Goal: Task Accomplishment & Management: Complete application form

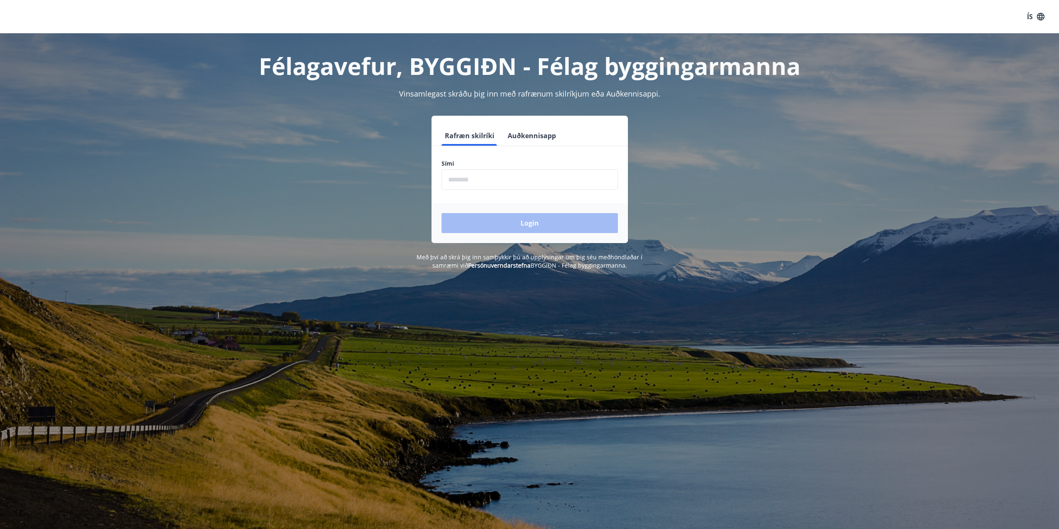
click at [490, 176] on input "phone" at bounding box center [529, 179] width 176 height 20
click at [512, 181] on input "phone" at bounding box center [529, 179] width 176 height 20
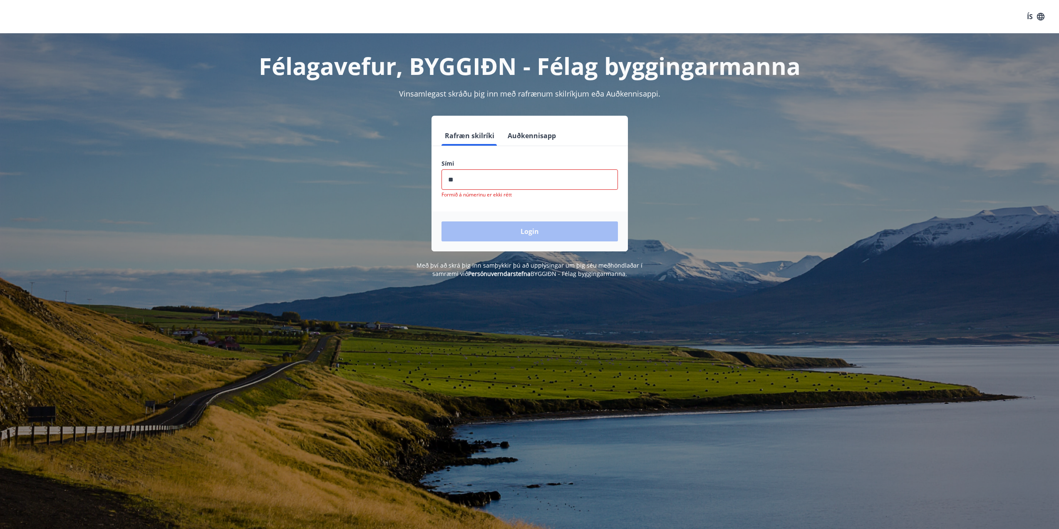
type input "*"
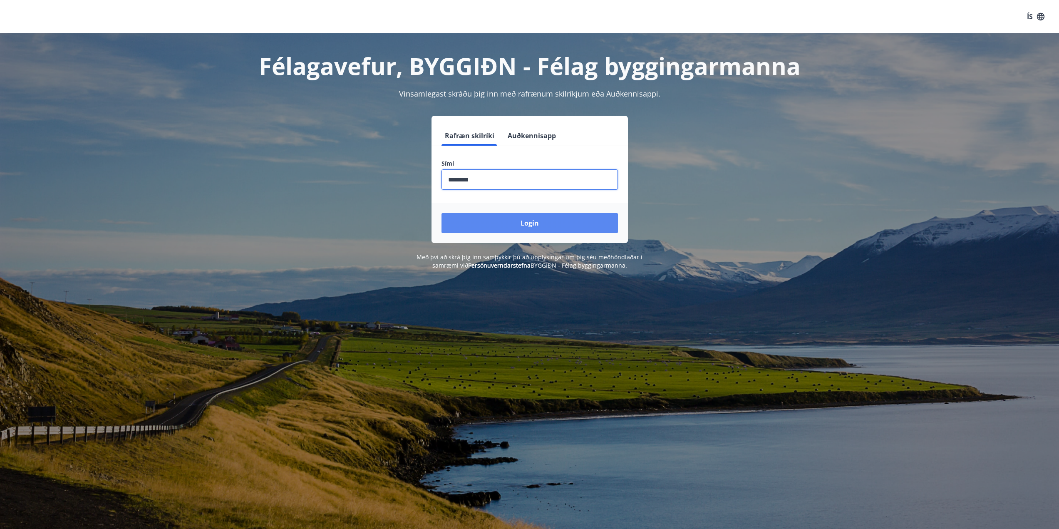
type input "********"
click at [531, 220] on button "Login" at bounding box center [529, 223] width 176 height 20
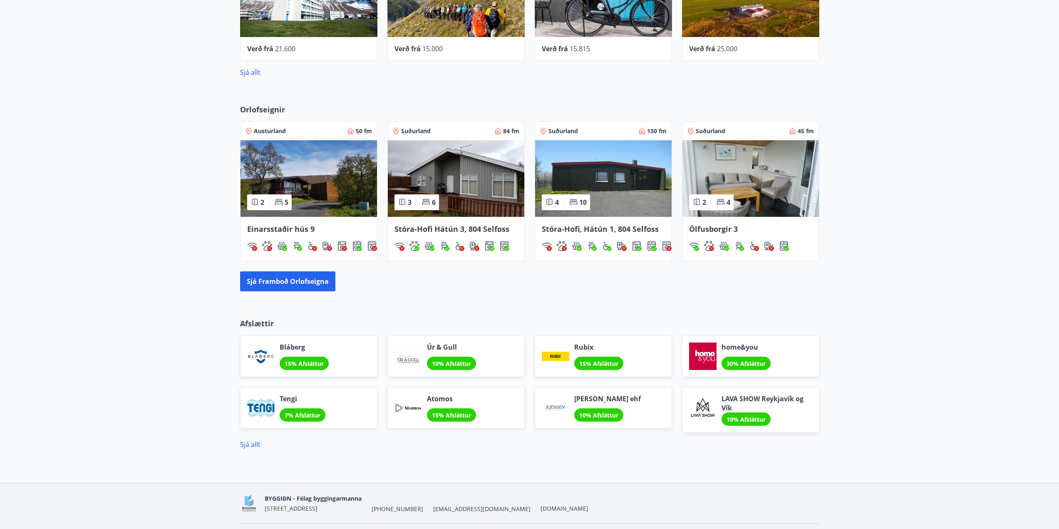
scroll to position [481, 0]
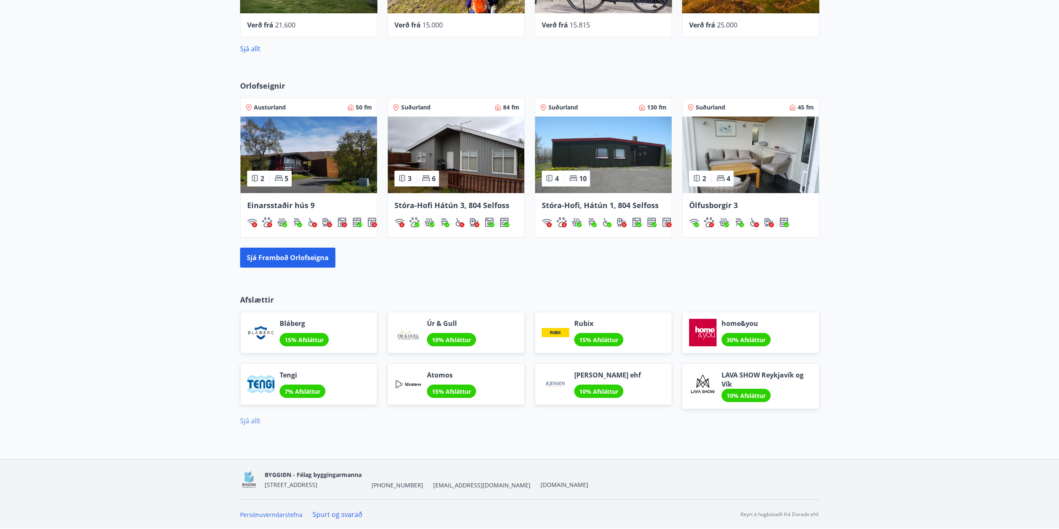
click at [259, 423] on link "Sjá allt" at bounding box center [250, 420] width 20 height 9
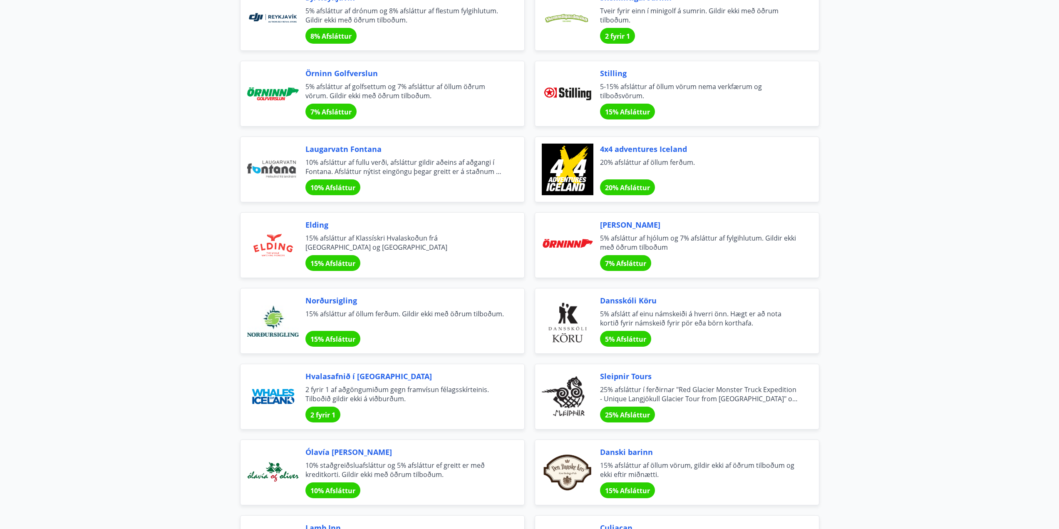
scroll to position [1872, 0]
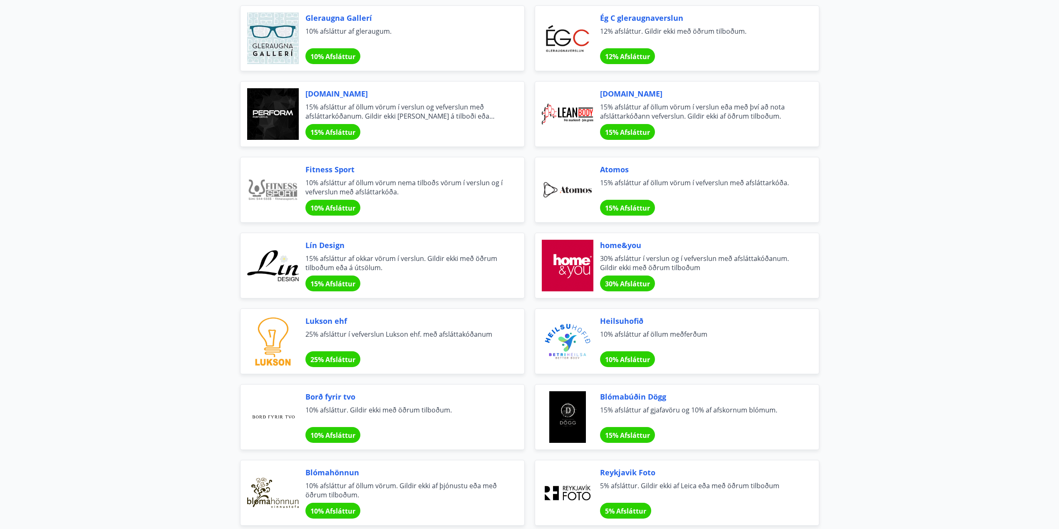
scroll to position [0, 0]
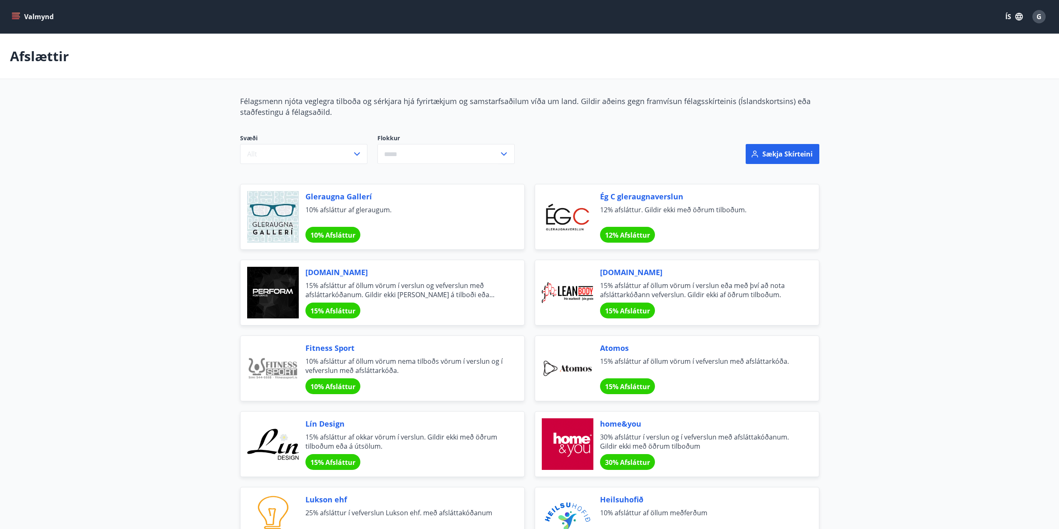
click at [23, 13] on button "Valmynd" at bounding box center [33, 16] width 47 height 15
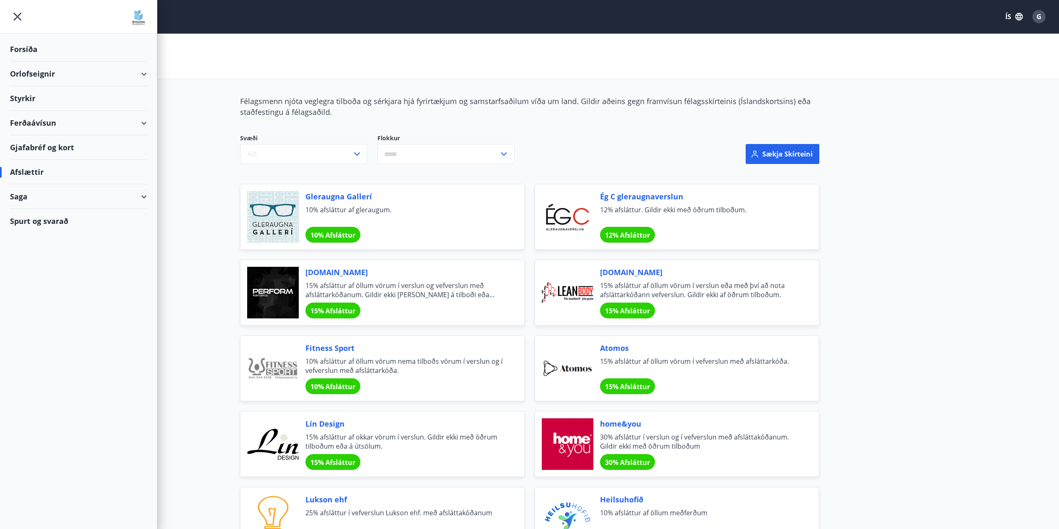
click at [15, 43] on div "Forsíða" at bounding box center [78, 49] width 137 height 25
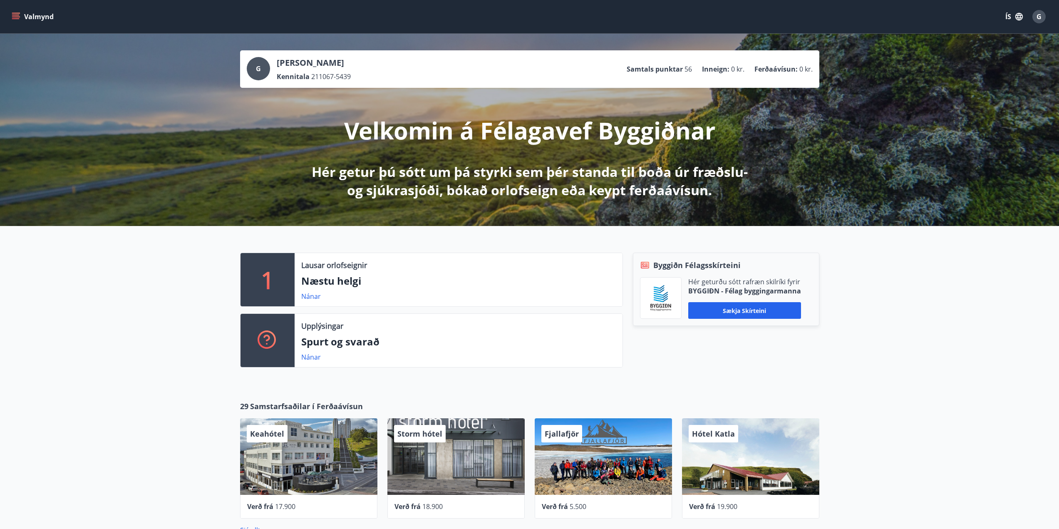
click at [1039, 23] on button "G" at bounding box center [1039, 17] width 20 height 20
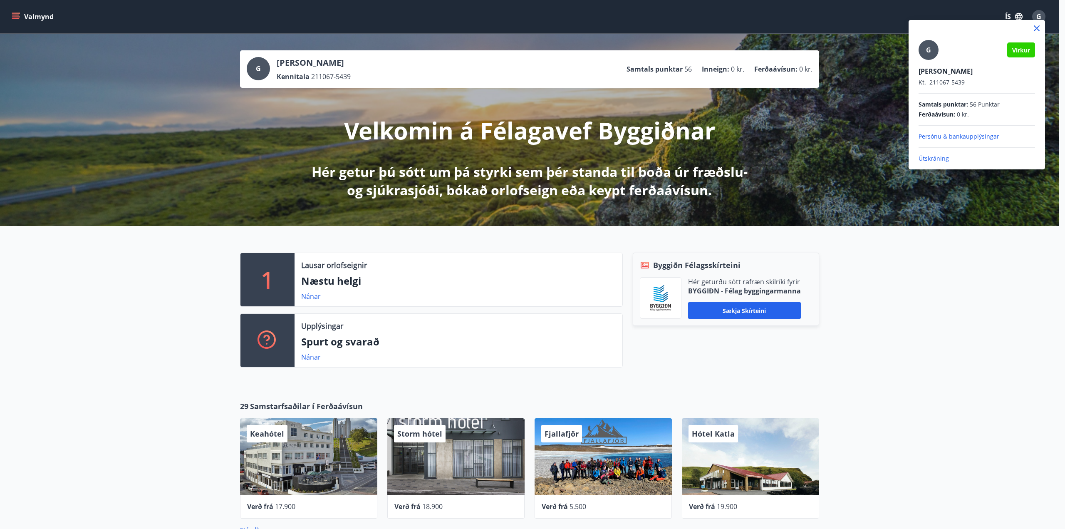
click at [161, 309] on div at bounding box center [532, 264] width 1065 height 529
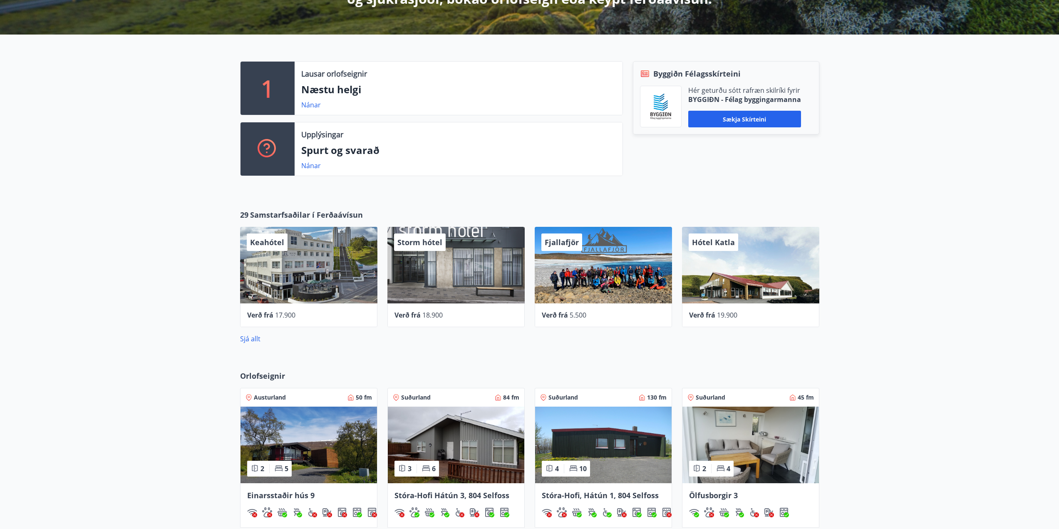
scroll to position [208, 0]
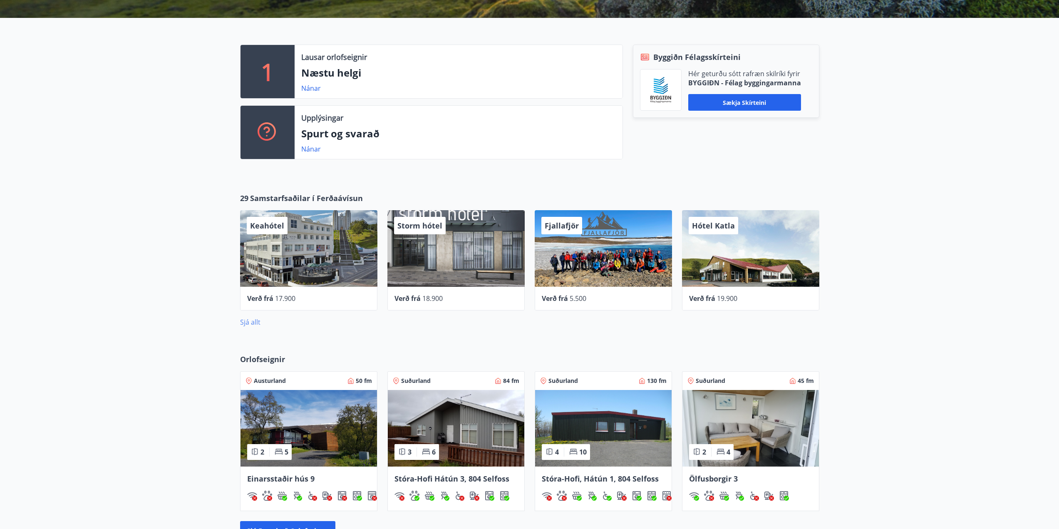
click at [254, 325] on link "Sjá allt" at bounding box center [250, 321] width 20 height 9
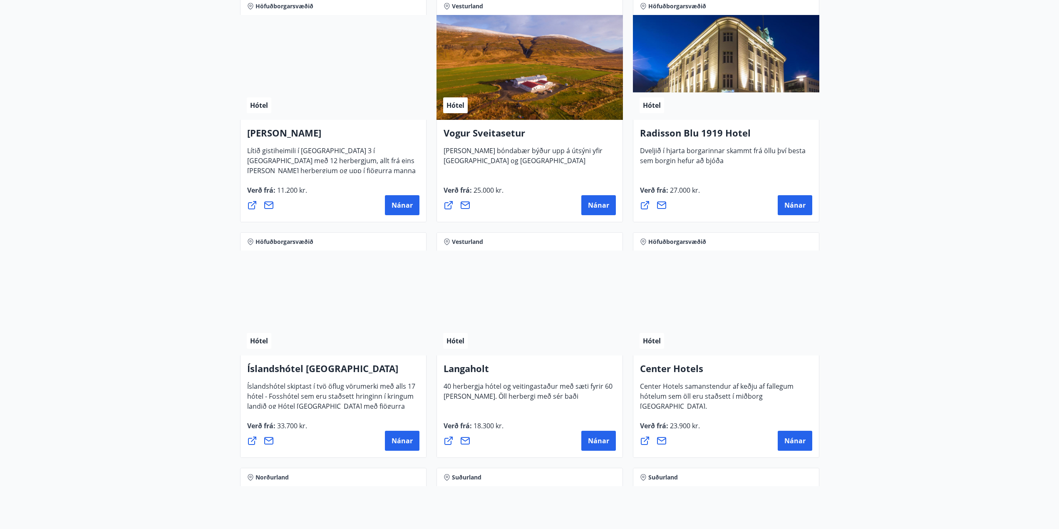
scroll to position [1581, 0]
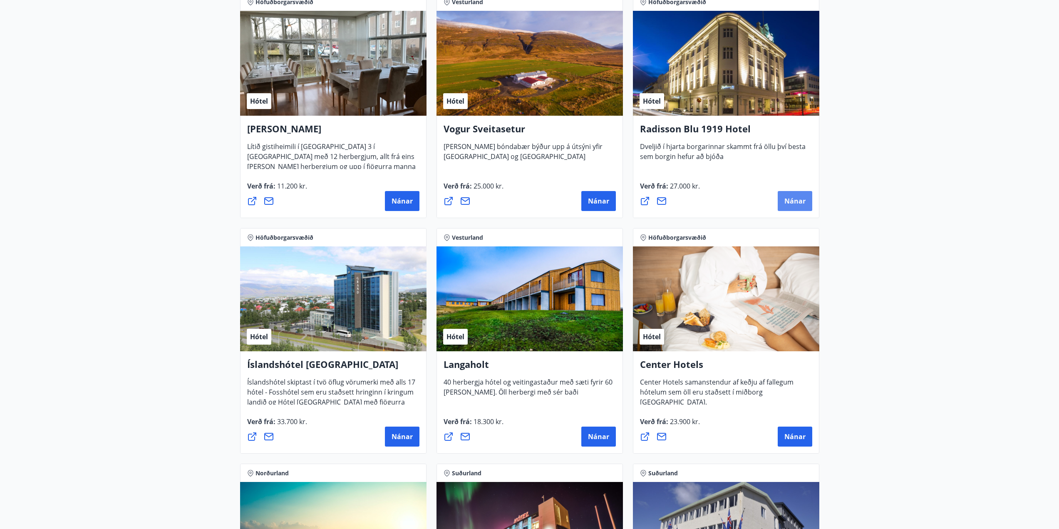
click at [811, 204] on button "Nánar" at bounding box center [794, 201] width 35 height 20
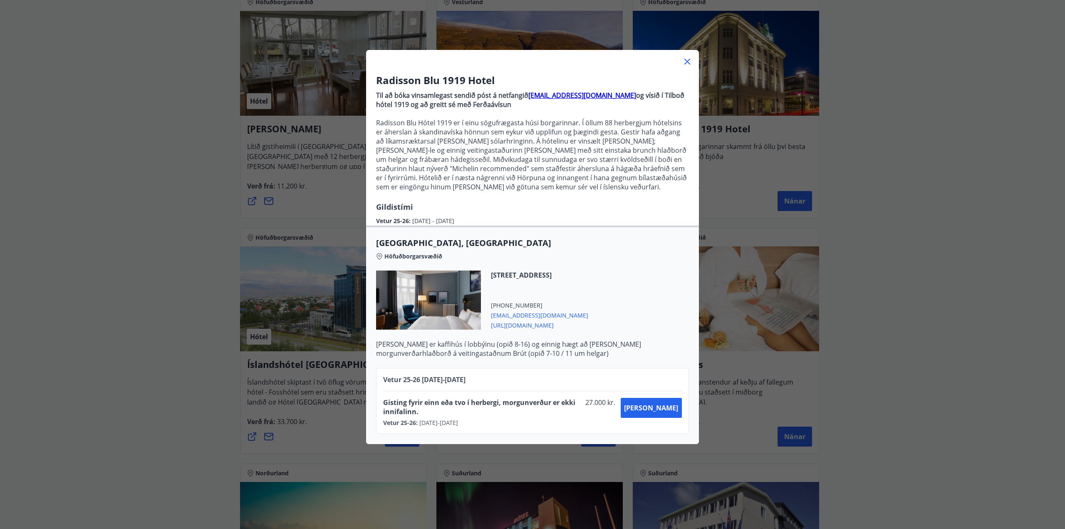
click at [686, 62] on icon at bounding box center [687, 62] width 10 height 10
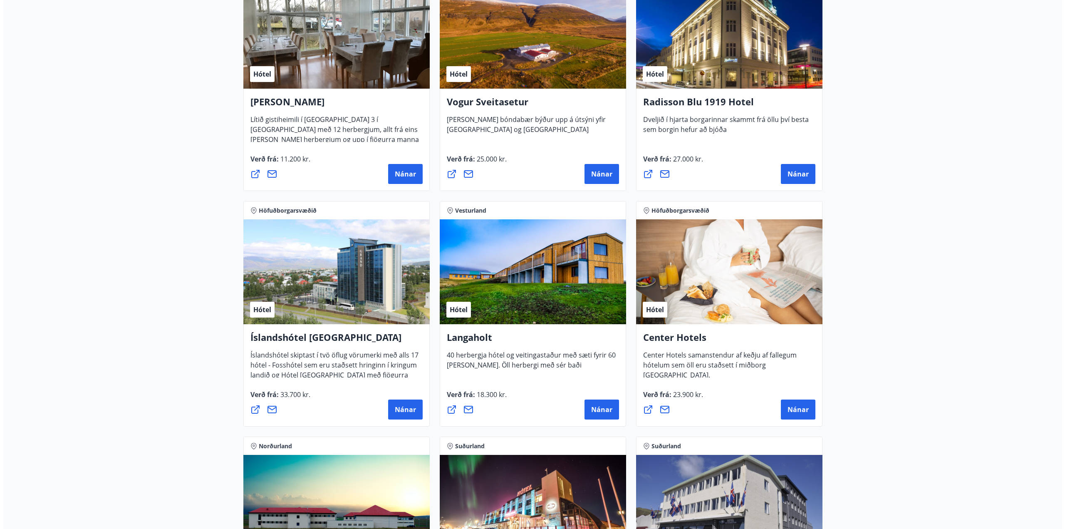
scroll to position [1622, 0]
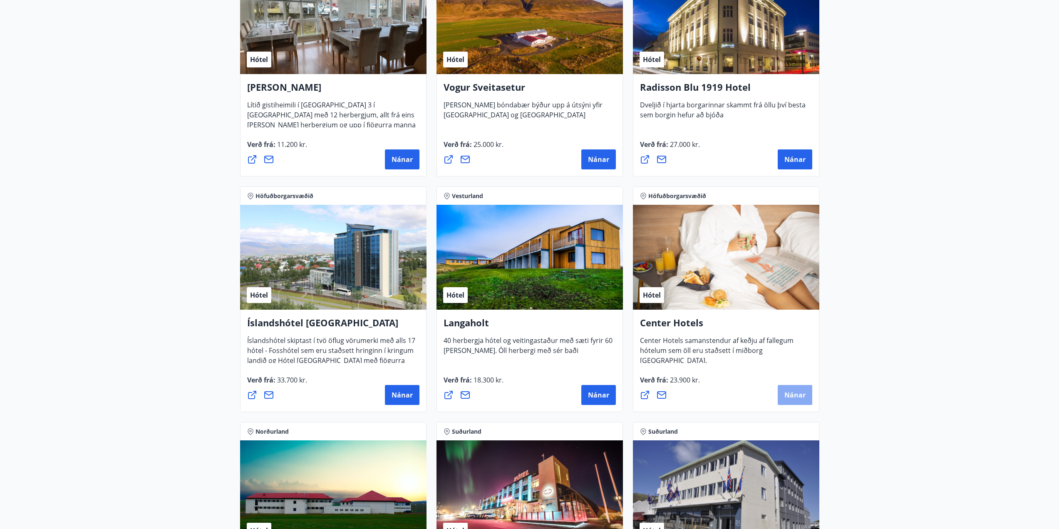
click at [807, 394] on button "Nánar" at bounding box center [794, 395] width 35 height 20
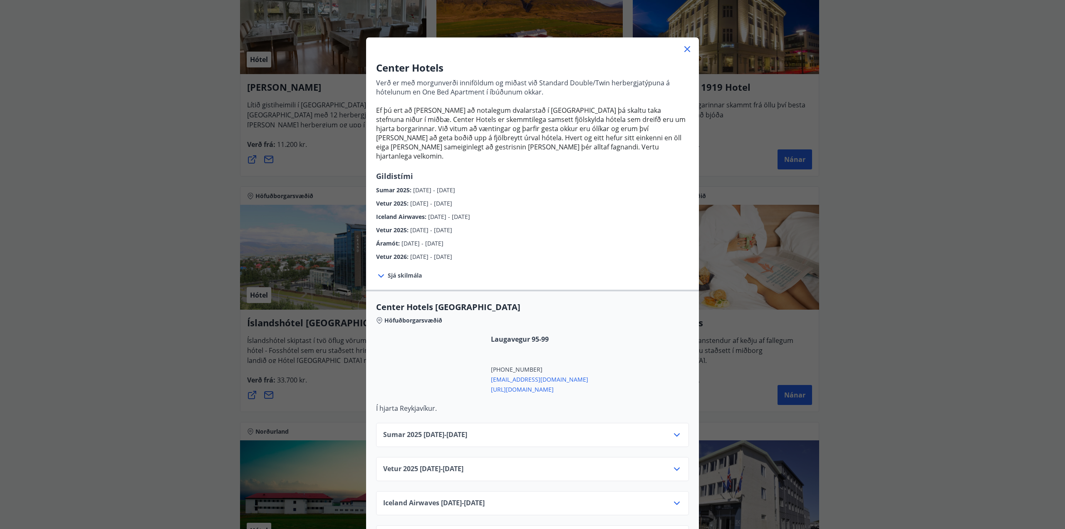
scroll to position [0, 0]
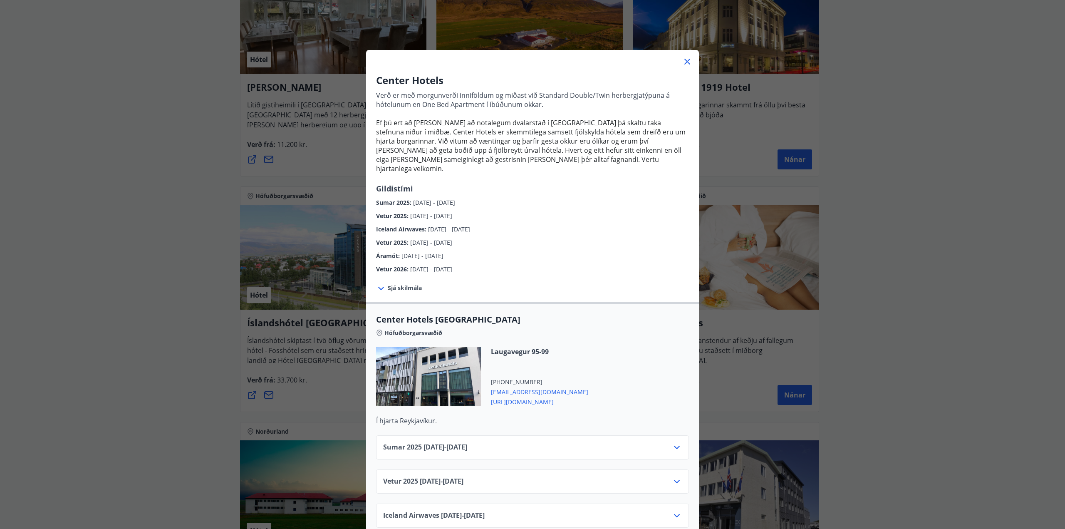
click at [377, 283] on icon at bounding box center [381, 288] width 10 height 10
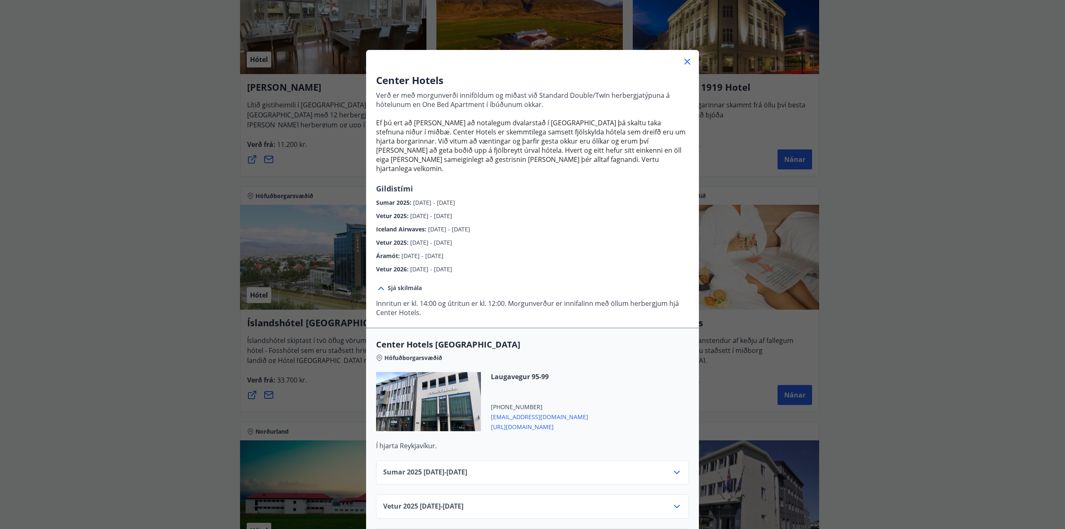
click at [378, 287] on icon at bounding box center [381, 288] width 6 height 3
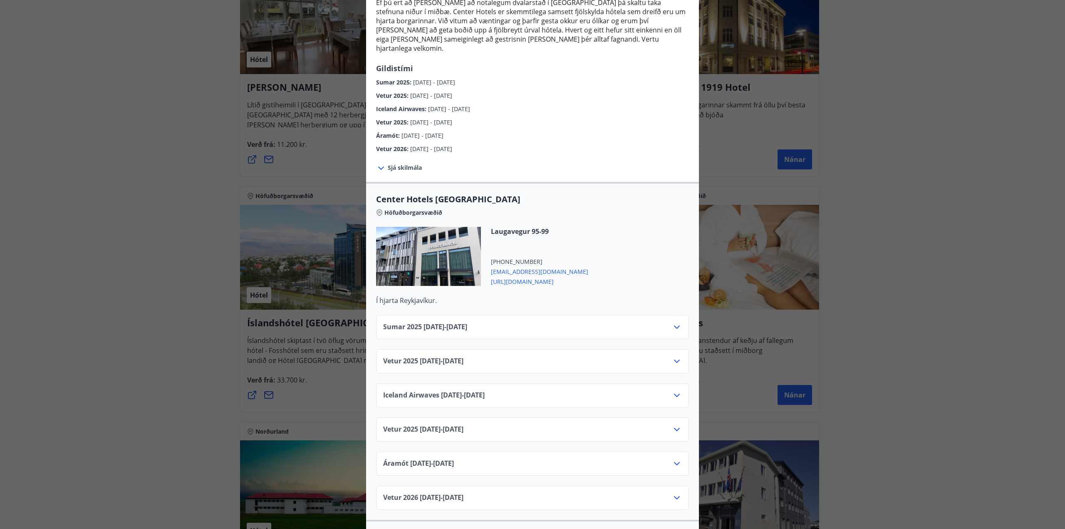
scroll to position [166, 0]
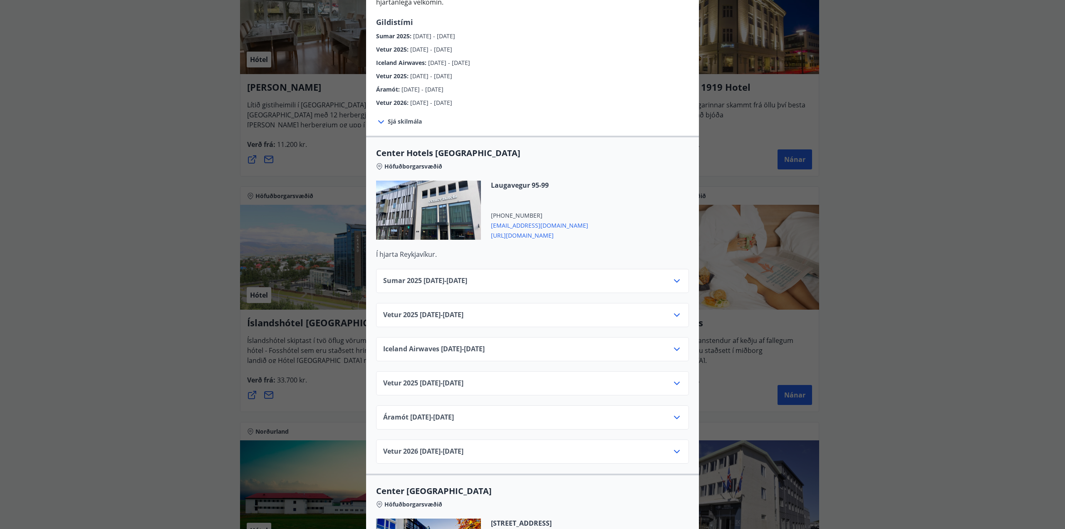
click at [679, 307] on div "Vetur 2025 01.10.25 - 05.11.25" at bounding box center [532, 315] width 313 height 24
click at [676, 310] on icon at bounding box center [677, 315] width 10 height 10
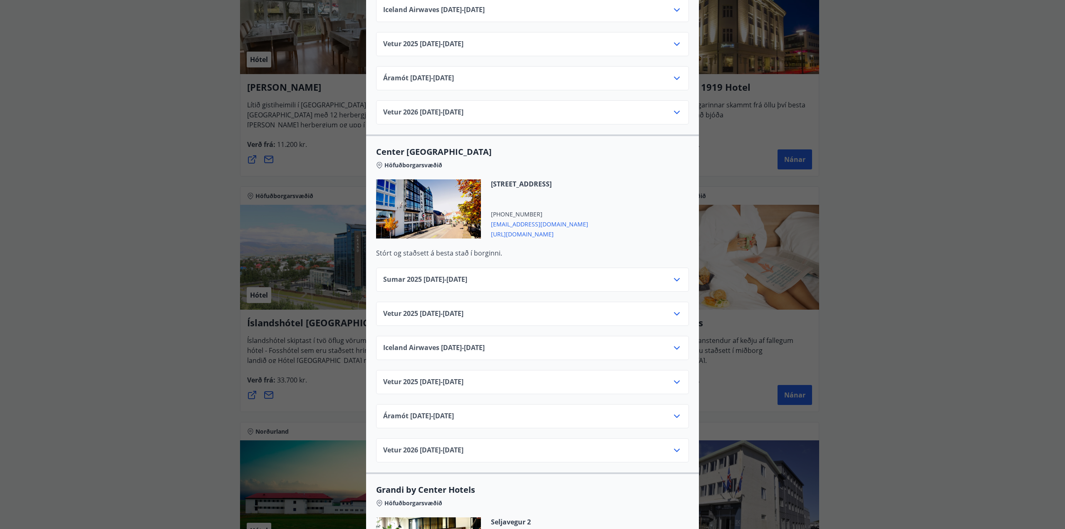
scroll to position [582, 0]
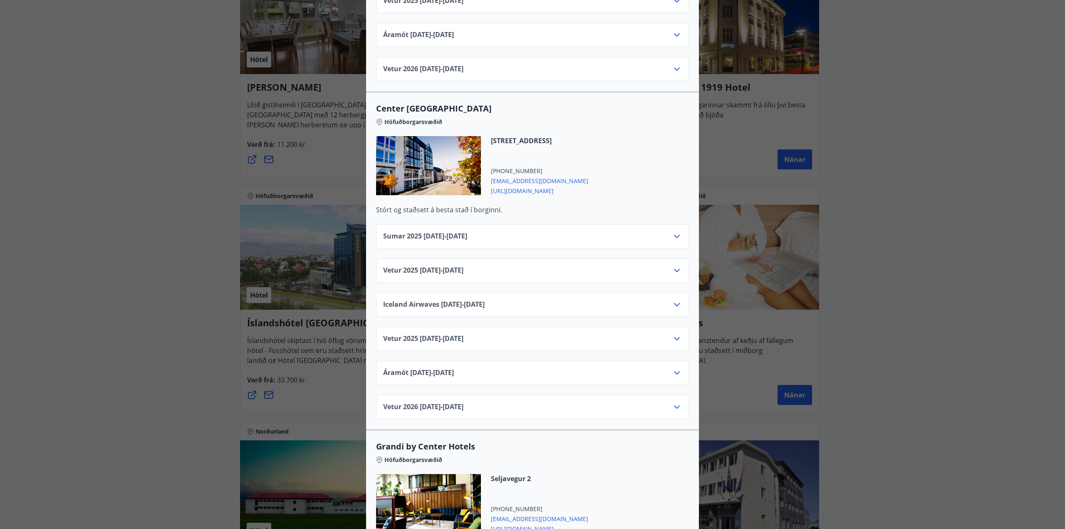
click at [682, 268] on div "Vetur 2025 01.10.25 - 05.11.25" at bounding box center [532, 270] width 313 height 24
click at [681, 265] on div "Vetur 2025 01.10.25 - 05.11.25" at bounding box center [532, 270] width 313 height 24
click at [678, 265] on icon at bounding box center [677, 270] width 10 height 10
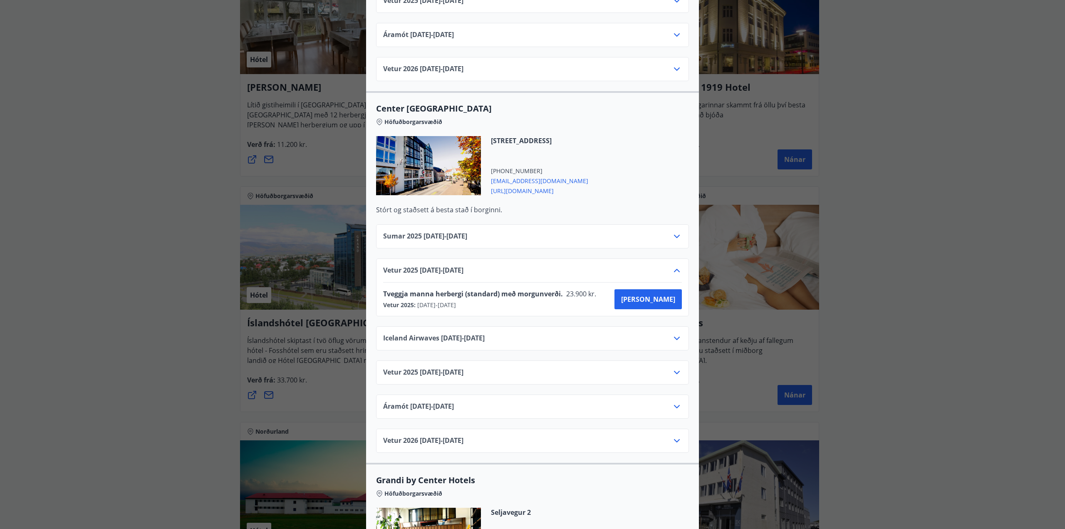
click at [678, 265] on icon at bounding box center [677, 270] width 10 height 10
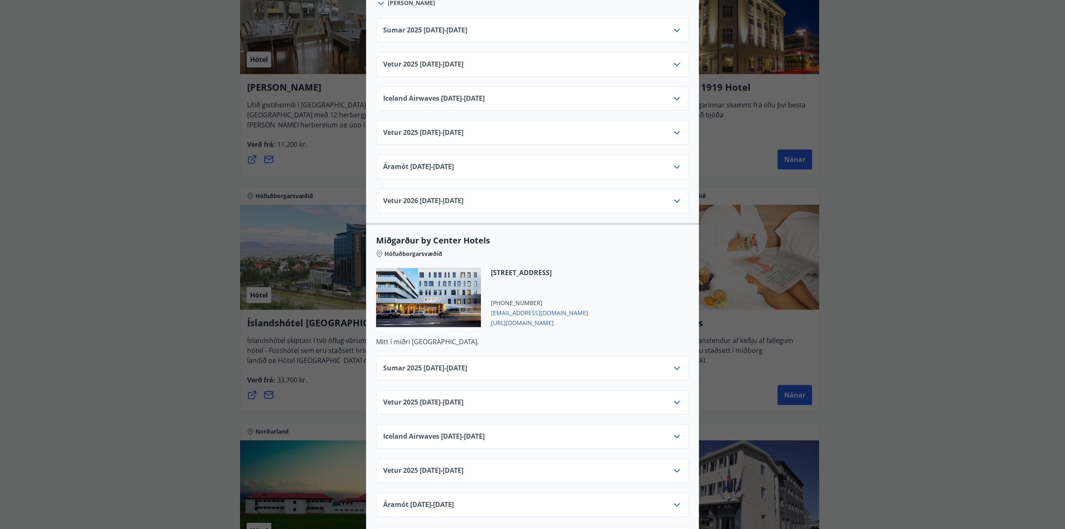
scroll to position [1872, 0]
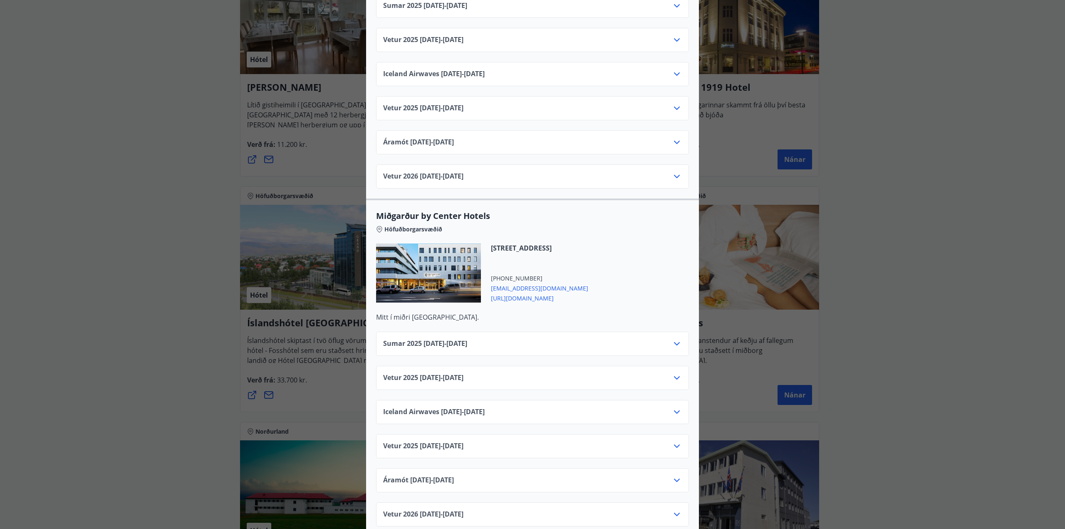
click at [191, 212] on div "Center Hotels Verð er með morgunverði inniföldum og miðast við Standard Double/…" at bounding box center [532, 264] width 1065 height 529
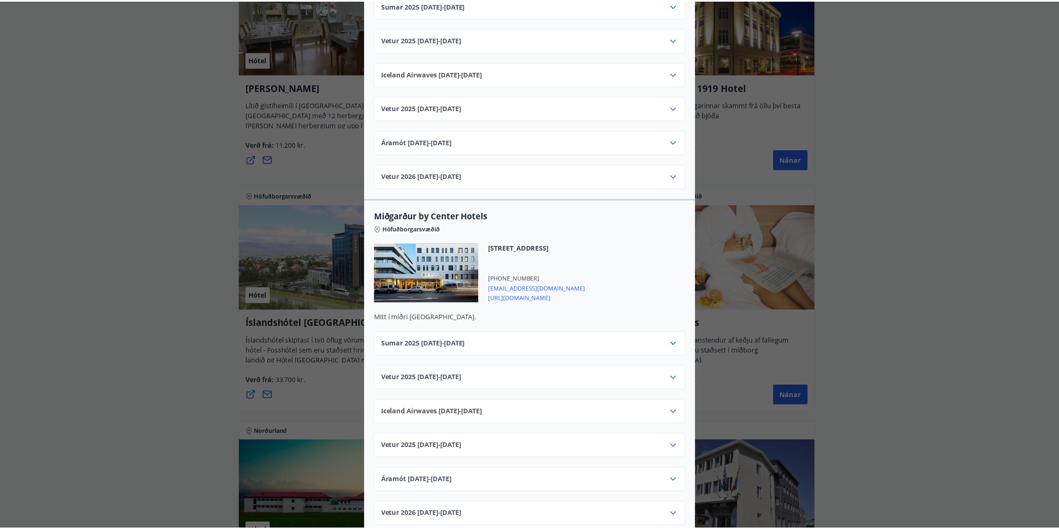
scroll to position [0, 0]
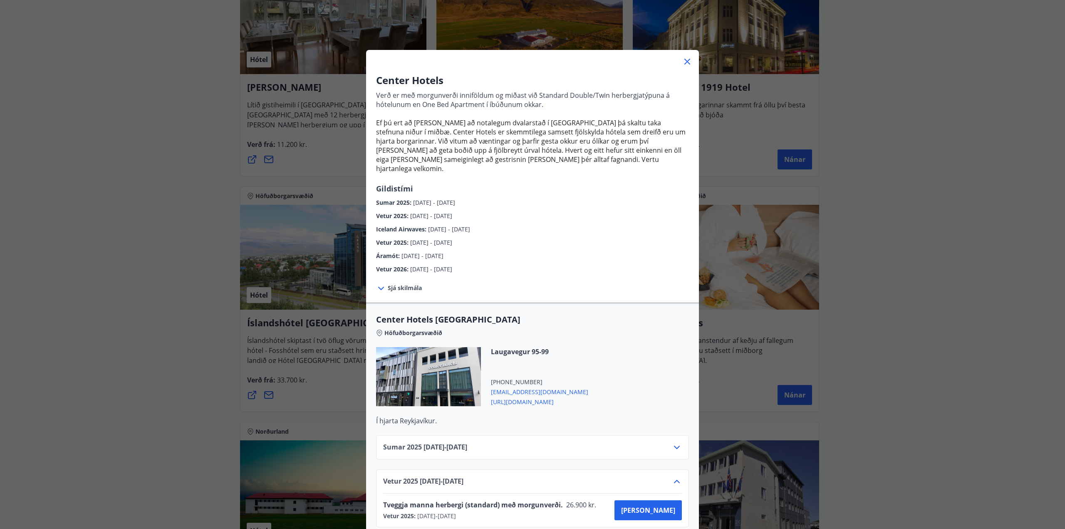
click at [684, 59] on icon at bounding box center [687, 62] width 10 height 10
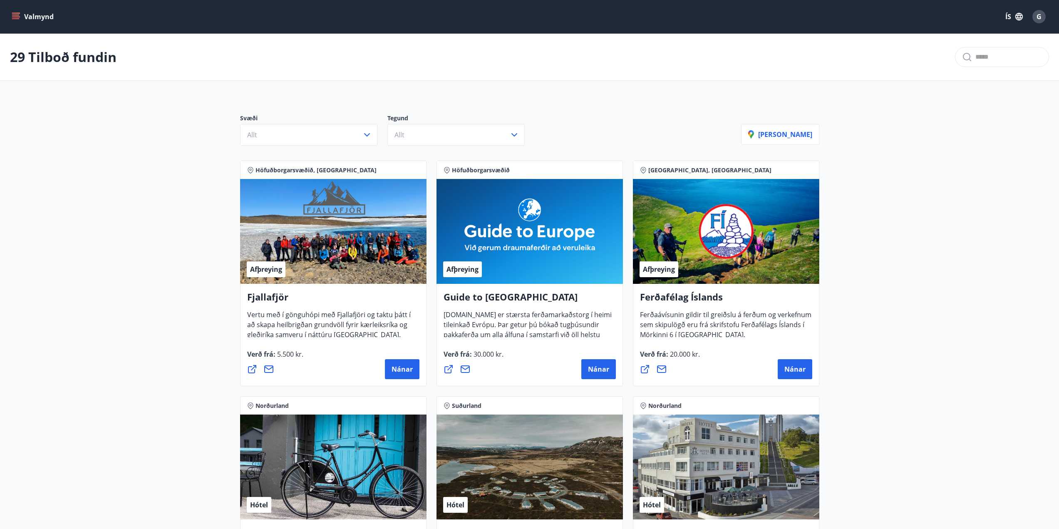
click at [12, 17] on icon "menu" at bounding box center [16, 16] width 8 height 8
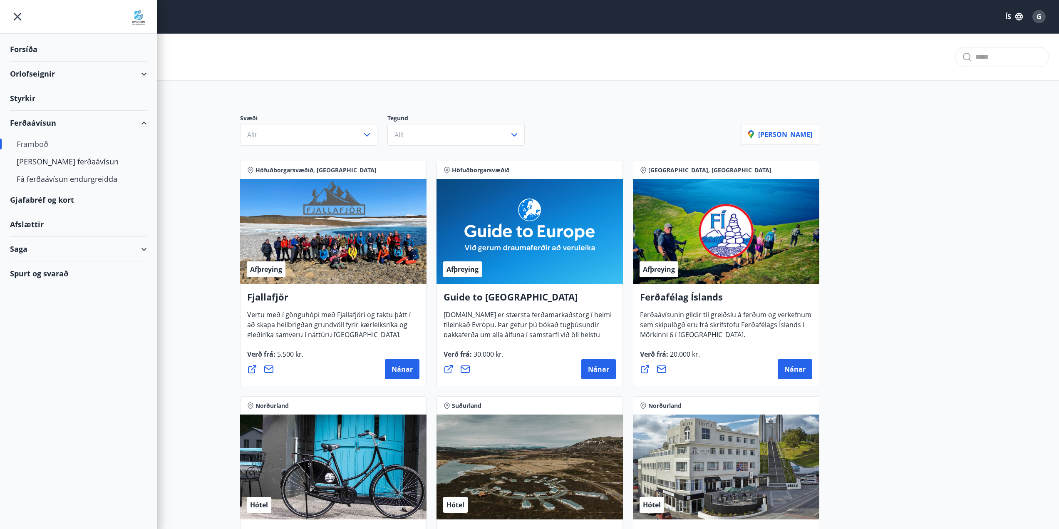
click at [22, 62] on div "Styrkir" at bounding box center [78, 49] width 137 height 25
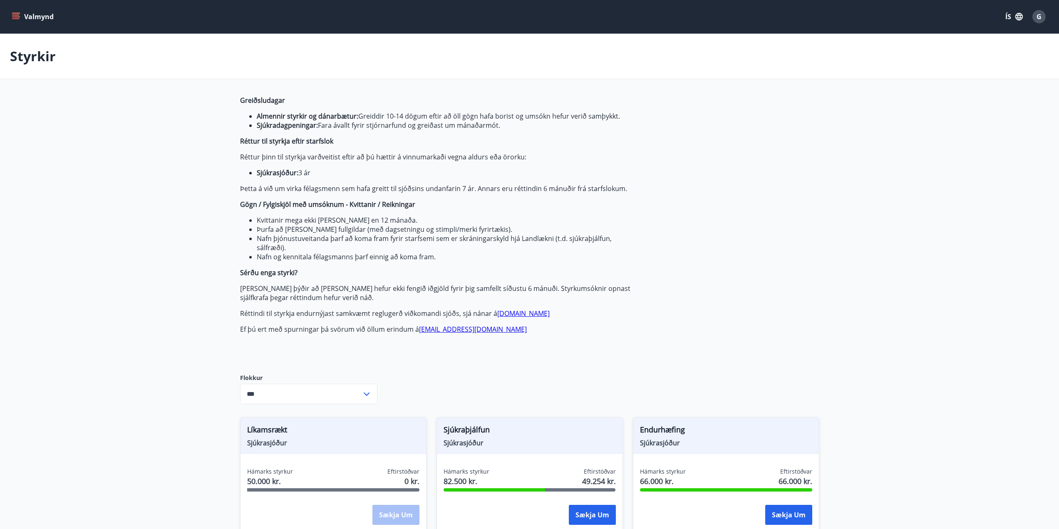
type input "***"
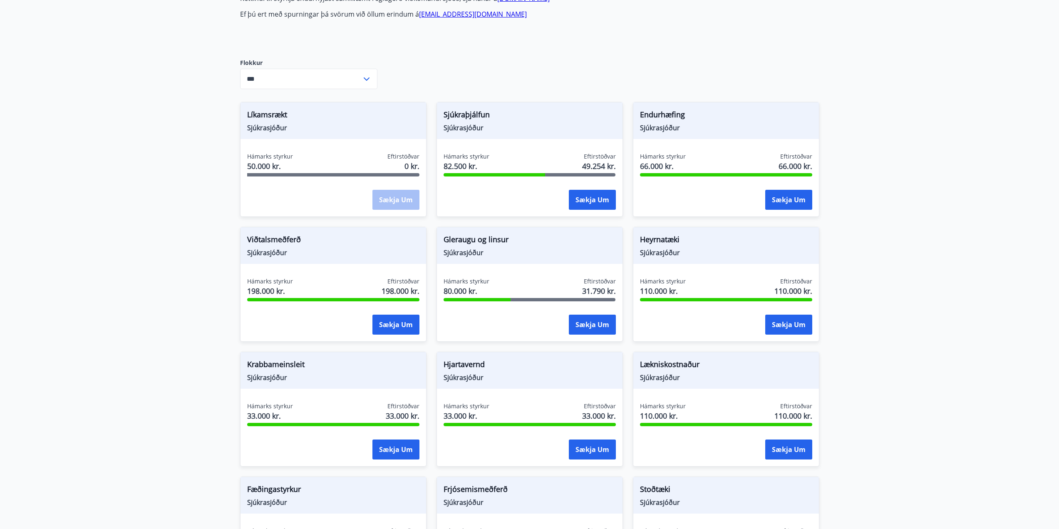
scroll to position [333, 0]
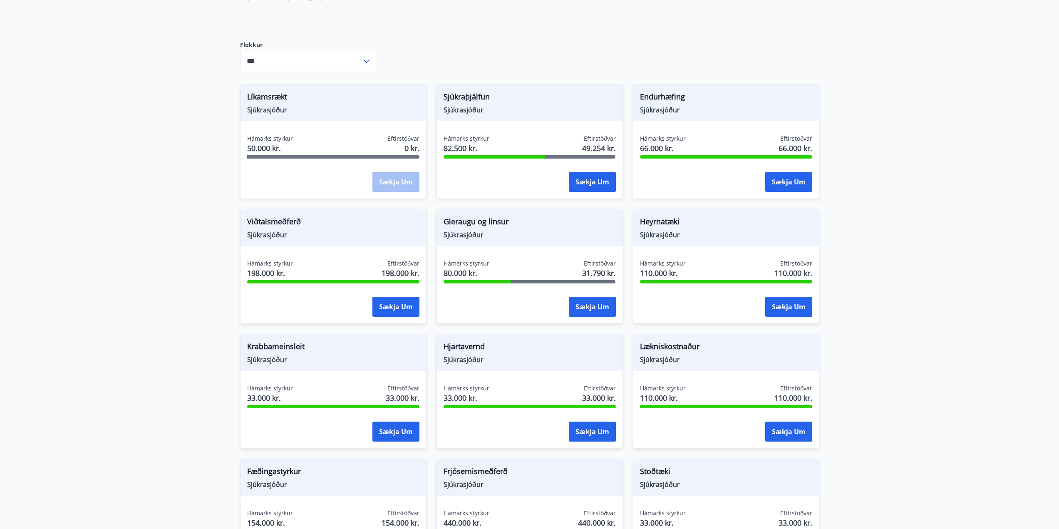
click at [396, 186] on div "Sækja um" at bounding box center [395, 182] width 47 height 21
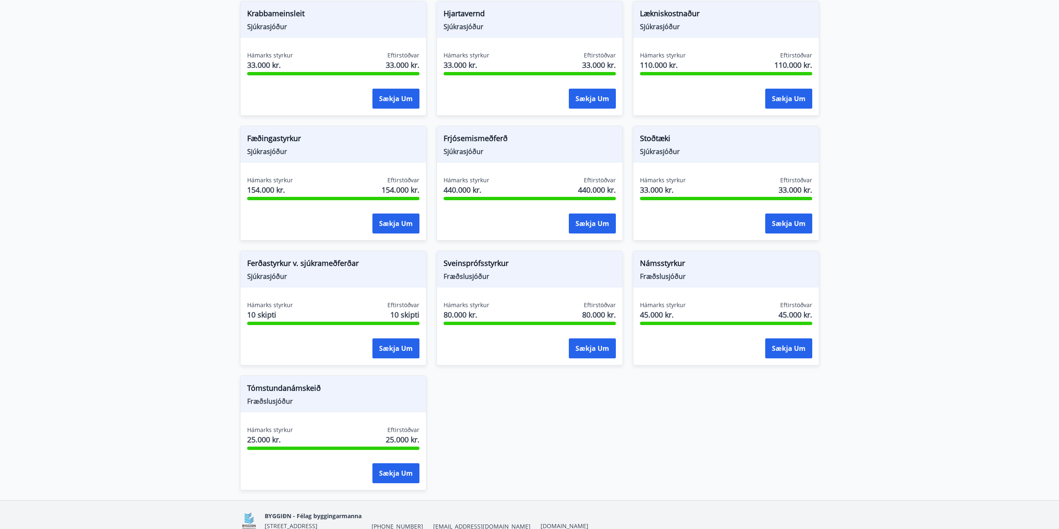
scroll to position [707, 0]
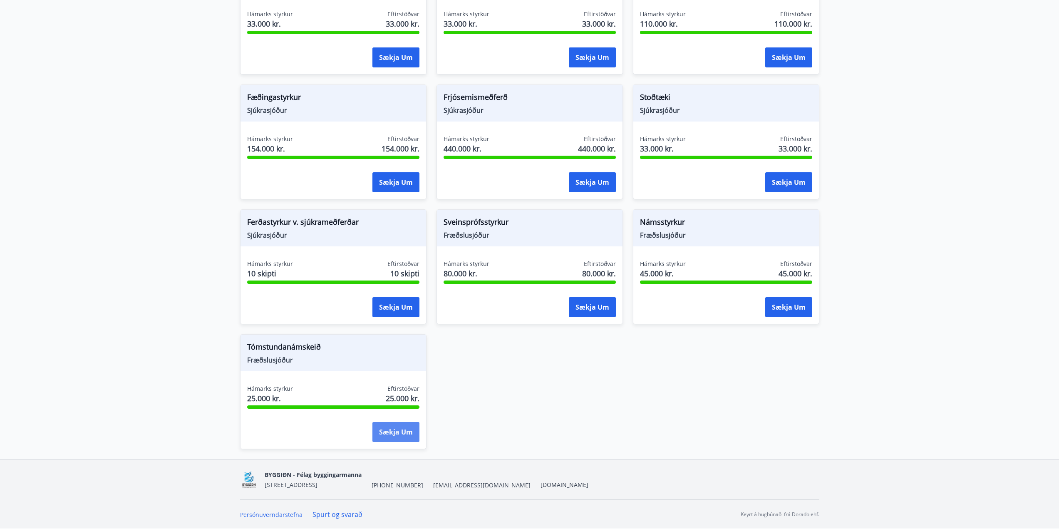
click at [383, 426] on button "Sækja um" at bounding box center [395, 432] width 47 height 20
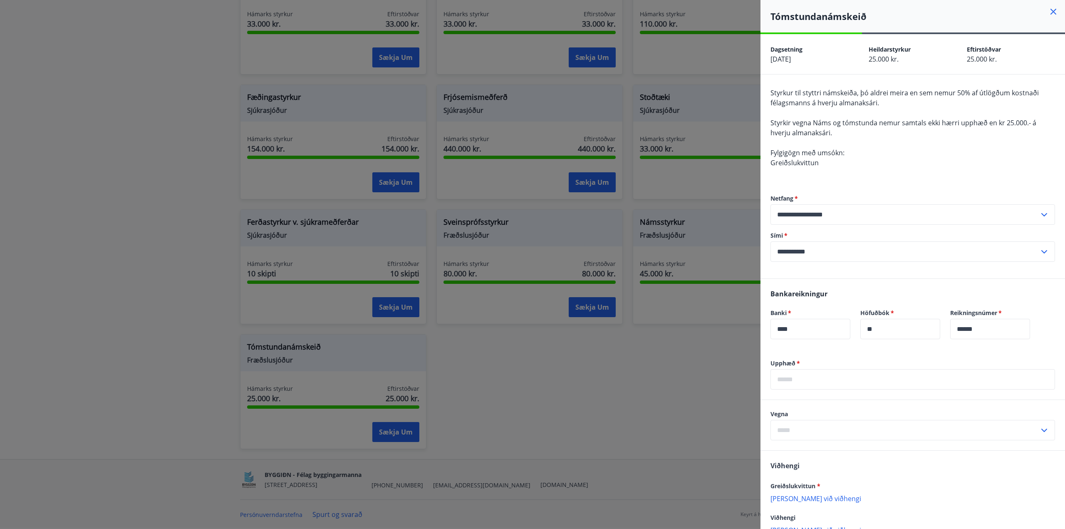
click at [1049, 12] on icon at bounding box center [1053, 12] width 10 height 10
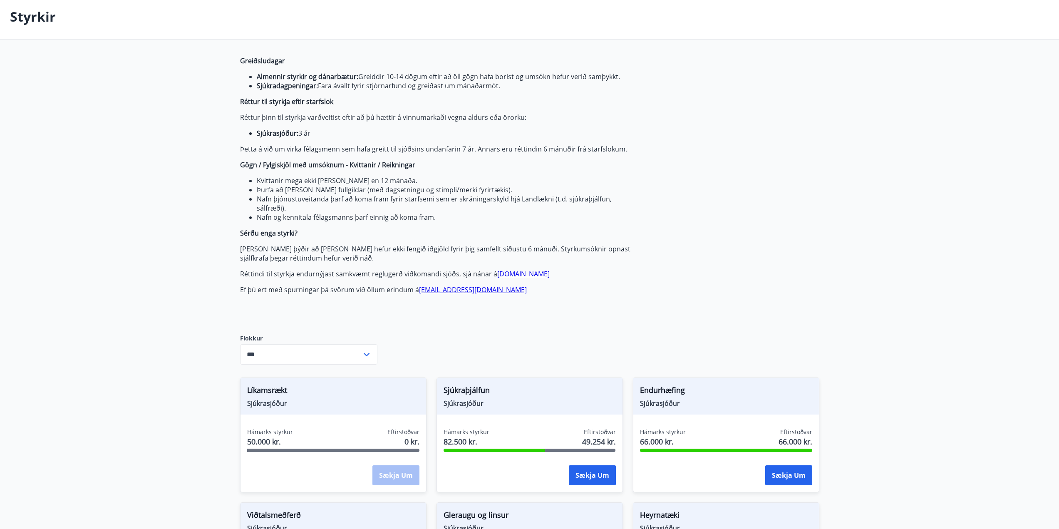
scroll to position [0, 0]
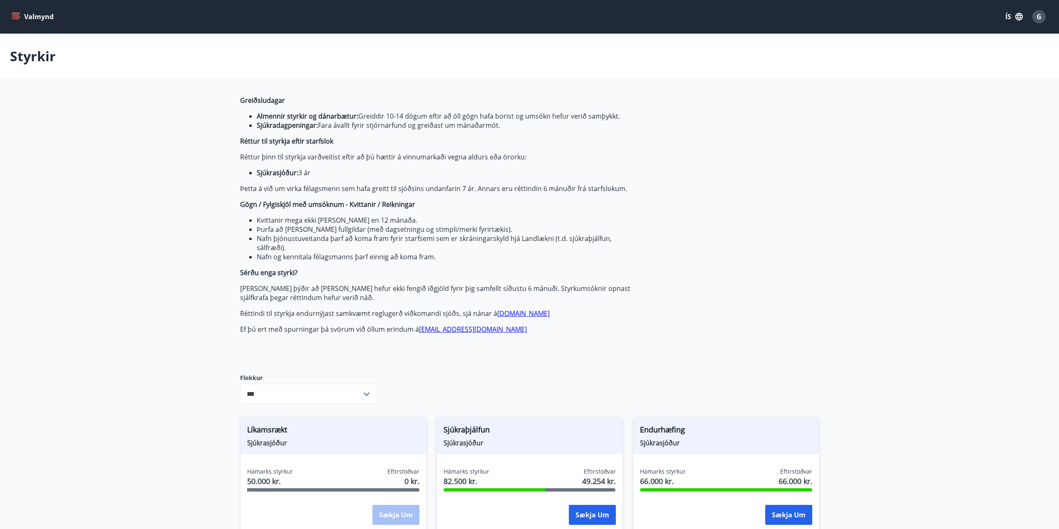
click at [1042, 22] on div "G" at bounding box center [1038, 16] width 13 height 13
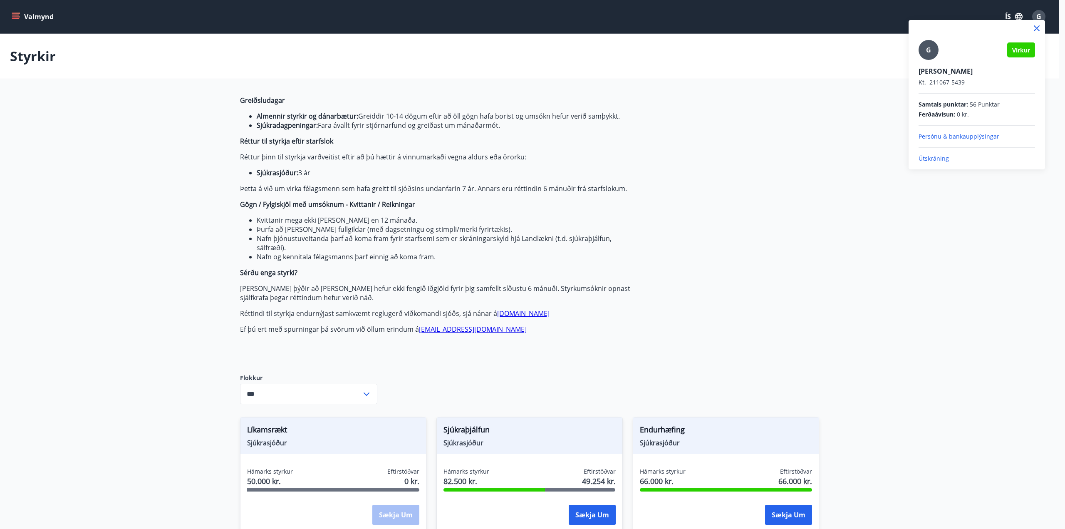
click at [19, 16] on div at bounding box center [532, 264] width 1065 height 529
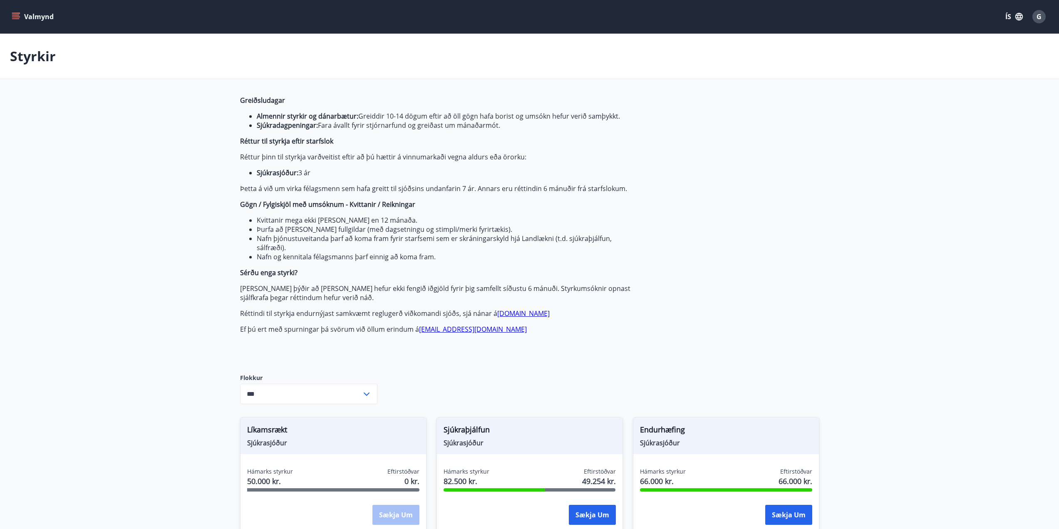
click at [13, 16] on icon "menu" at bounding box center [16, 16] width 8 height 8
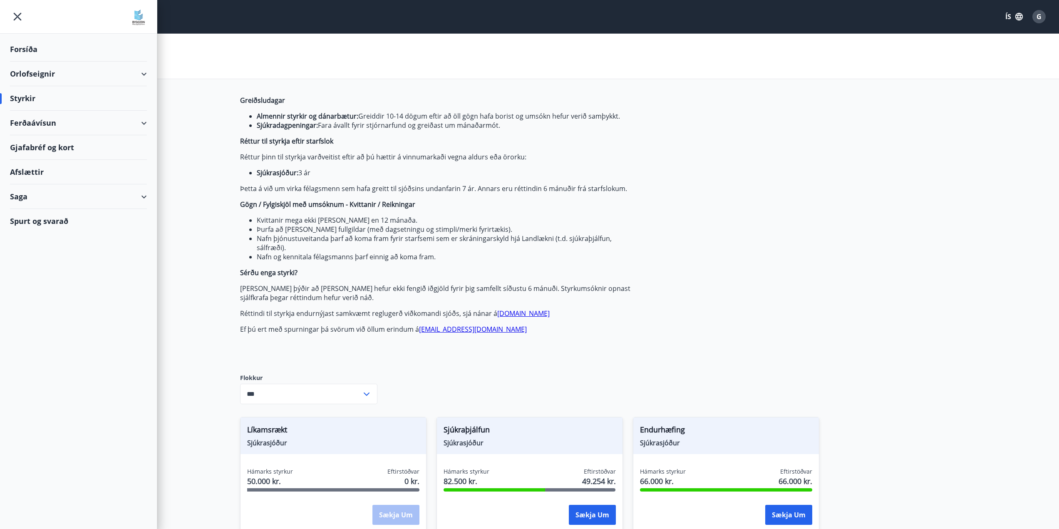
click at [142, 121] on div "Ferðaávísun" at bounding box center [78, 123] width 137 height 25
click at [37, 124] on div "Ferðaávísun" at bounding box center [78, 123] width 137 height 25
click at [37, 143] on div "Framboð" at bounding box center [79, 143] width 124 height 17
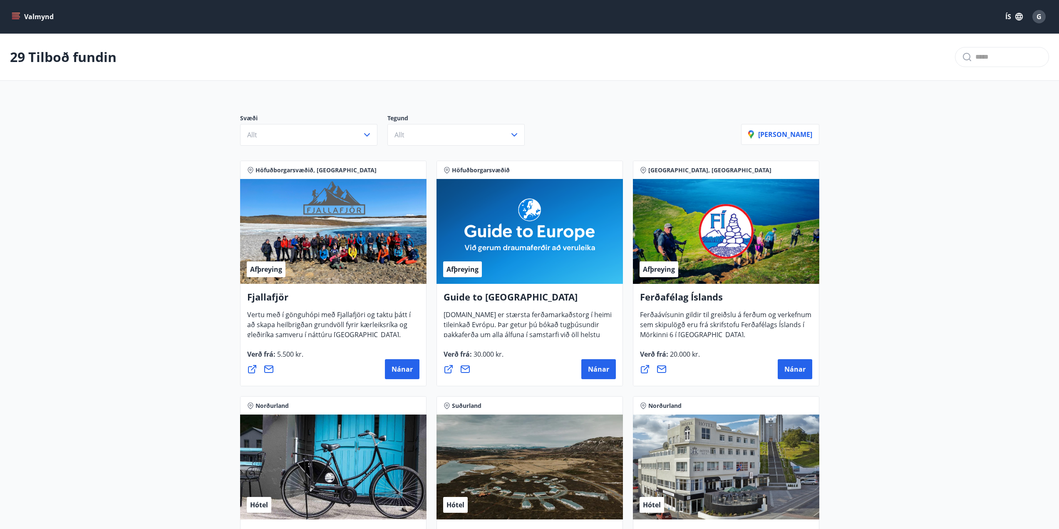
click at [26, 17] on button "Valmynd" at bounding box center [33, 16] width 47 height 15
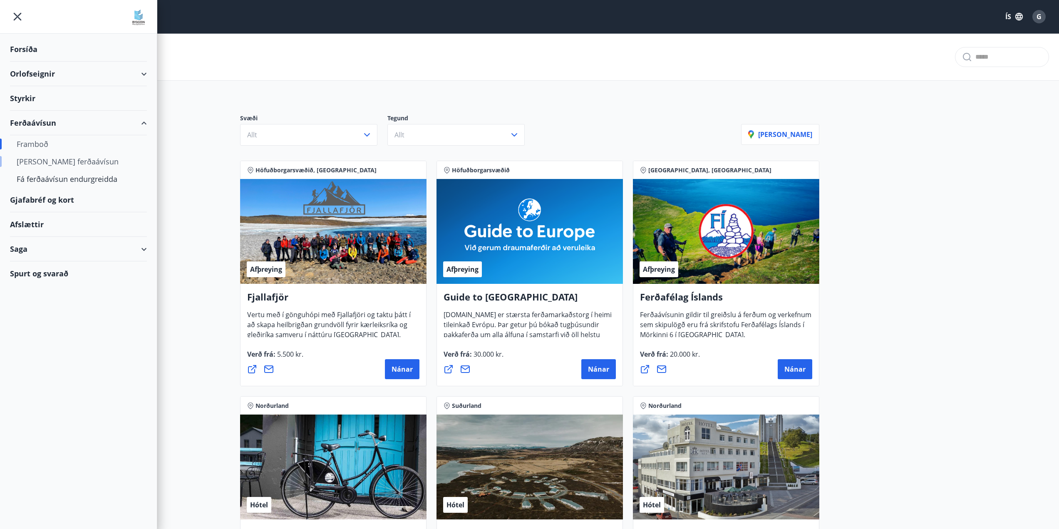
click at [38, 160] on div "Kaupa ferðaávísun" at bounding box center [79, 161] width 124 height 17
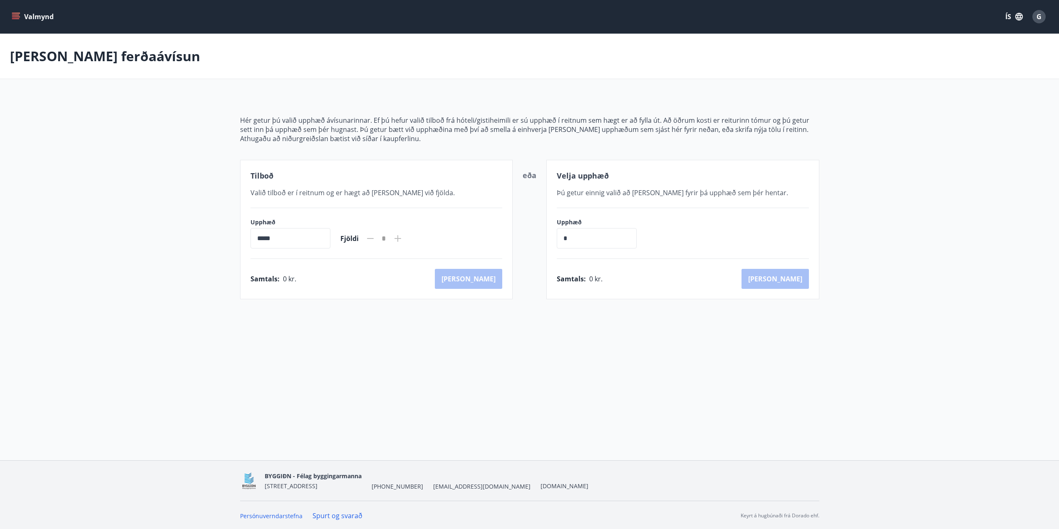
click at [15, 20] on icon "menu" at bounding box center [16, 16] width 8 height 8
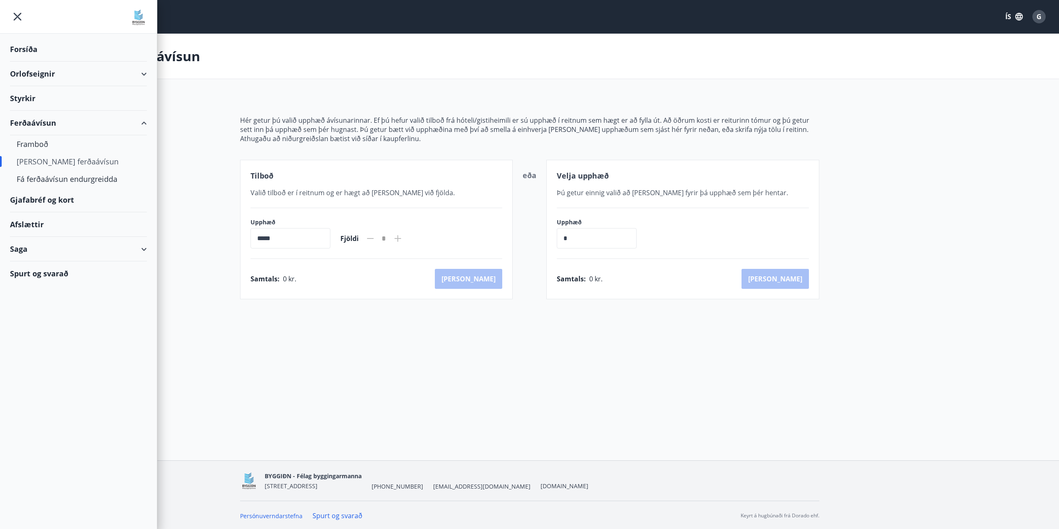
click at [145, 250] on div "Saga" at bounding box center [78, 249] width 137 height 25
click at [47, 308] on div "Umsóknir" at bounding box center [79, 304] width 124 height 17
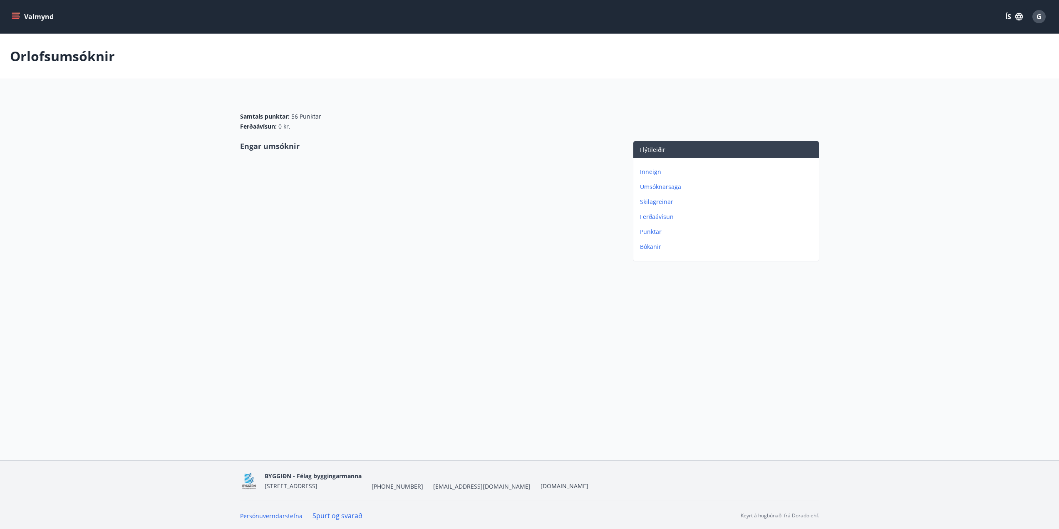
click at [661, 186] on p "Umsóknarsaga" at bounding box center [728, 187] width 176 height 8
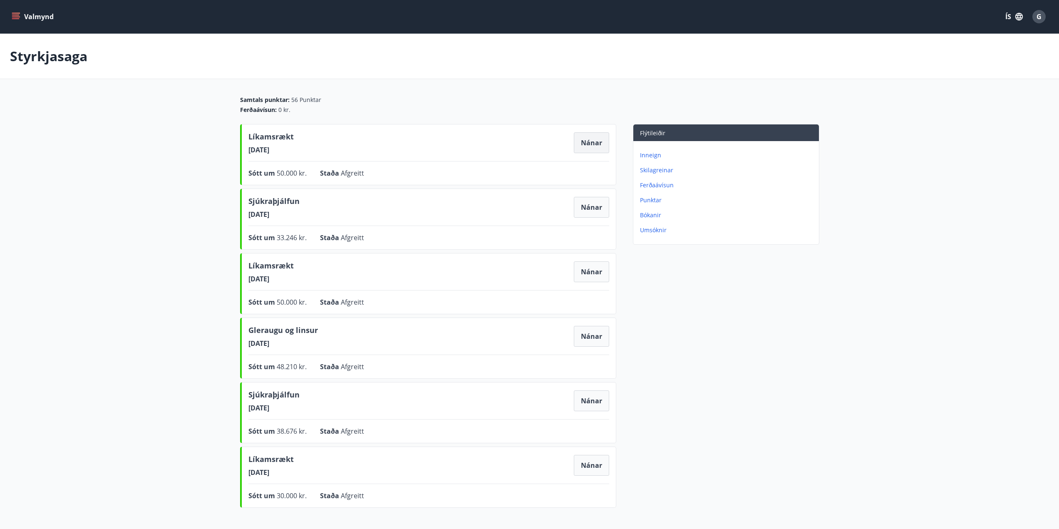
click at [577, 148] on button "Nánar" at bounding box center [591, 142] width 35 height 21
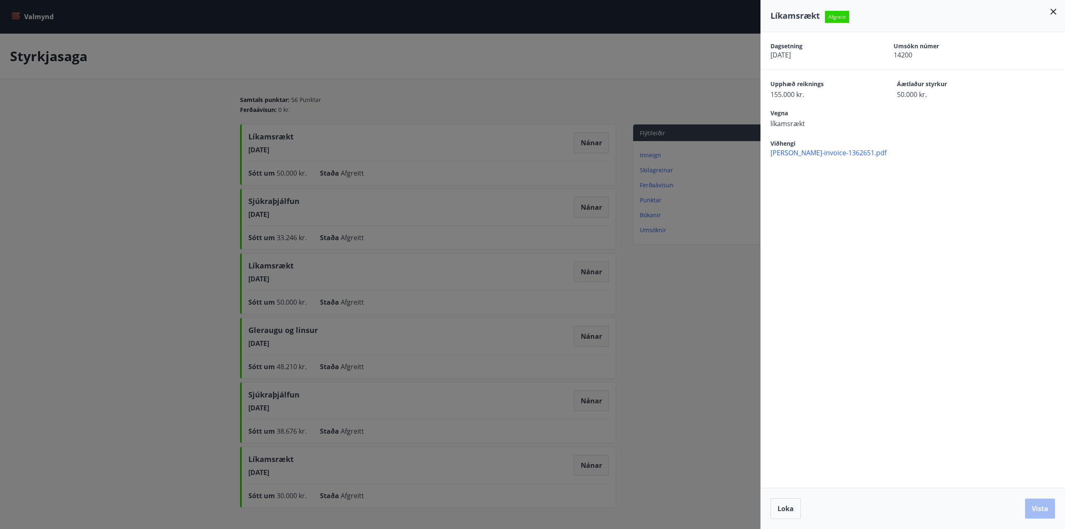
click at [1055, 14] on icon at bounding box center [1053, 12] width 6 height 6
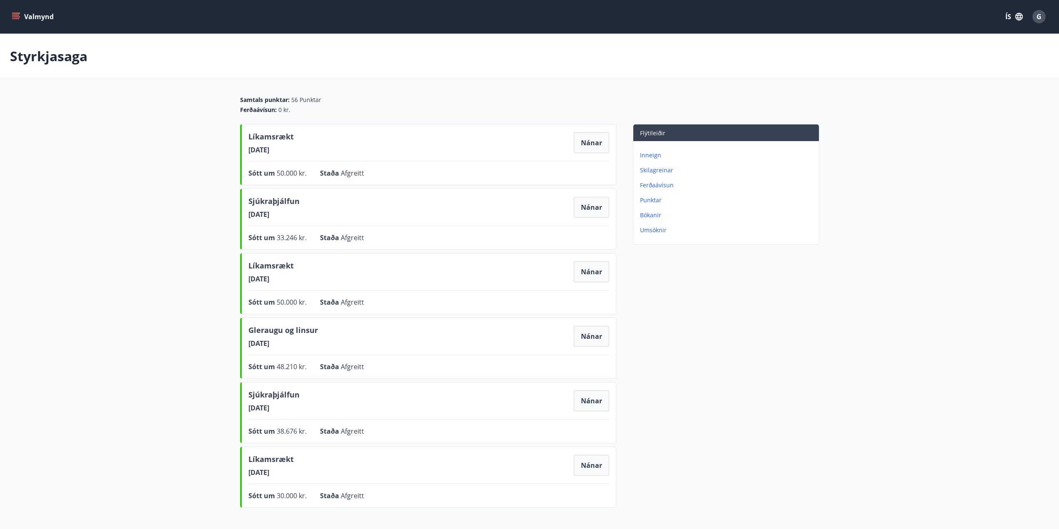
click at [662, 189] on div "Inneign Skilagreinar Ferðaávísun Punktar Bókanir Umsóknir" at bounding box center [726, 189] width 186 height 97
click at [662, 188] on p "Ferðaávísun" at bounding box center [728, 185] width 176 height 8
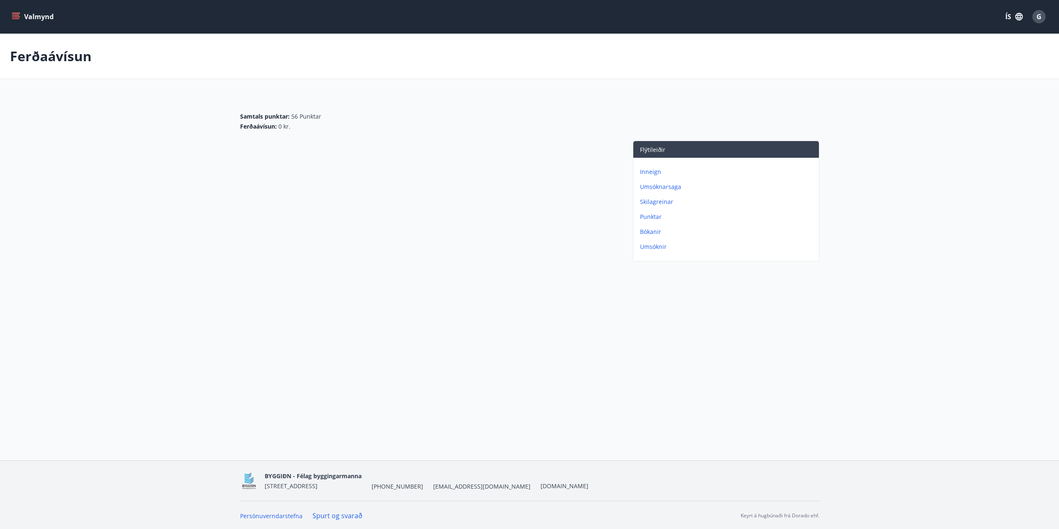
click at [653, 217] on p "Punktar" at bounding box center [728, 217] width 176 height 8
click at [648, 245] on p "Umsóknir" at bounding box center [728, 247] width 176 height 8
click at [11, 15] on button "Valmynd" at bounding box center [33, 16] width 47 height 15
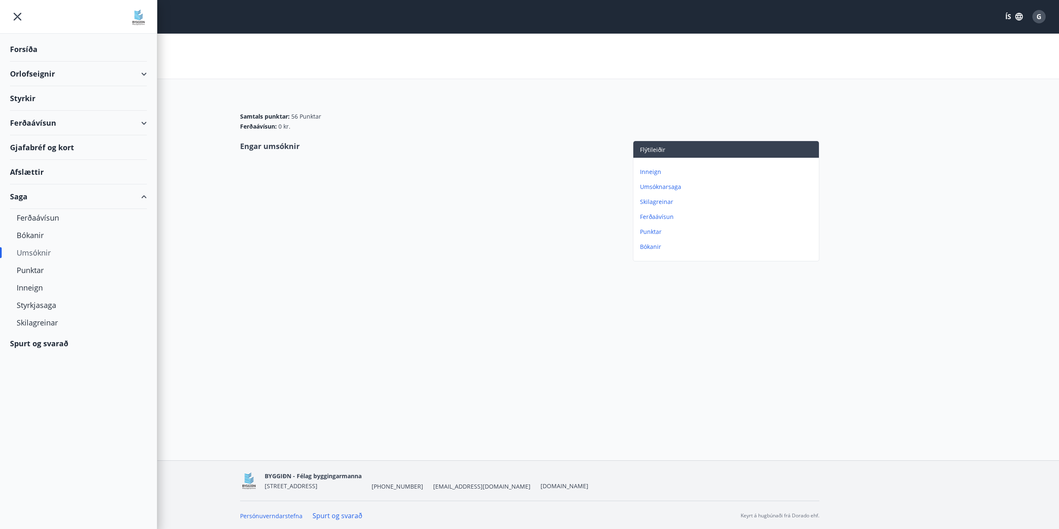
click at [37, 255] on div "Umsóknir" at bounding box center [79, 252] width 124 height 17
click at [25, 248] on div "Umsóknir" at bounding box center [79, 252] width 124 height 17
click at [31, 62] on div "Styrkir" at bounding box center [78, 49] width 137 height 25
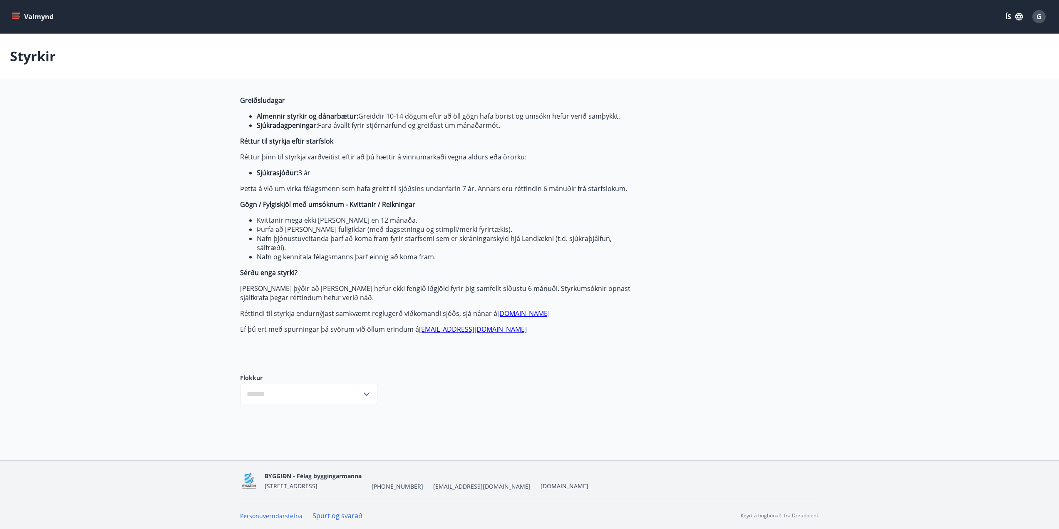
type input "***"
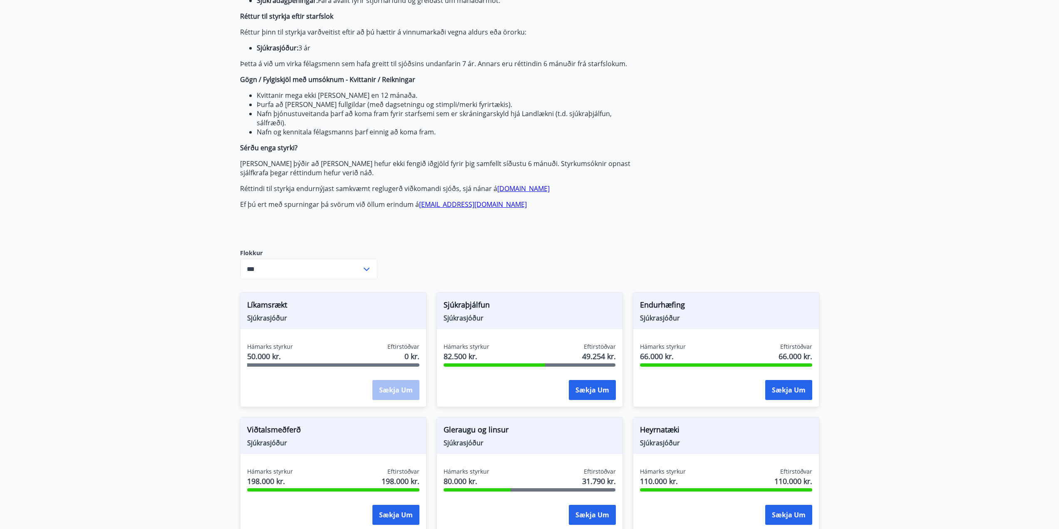
scroll to position [166, 0]
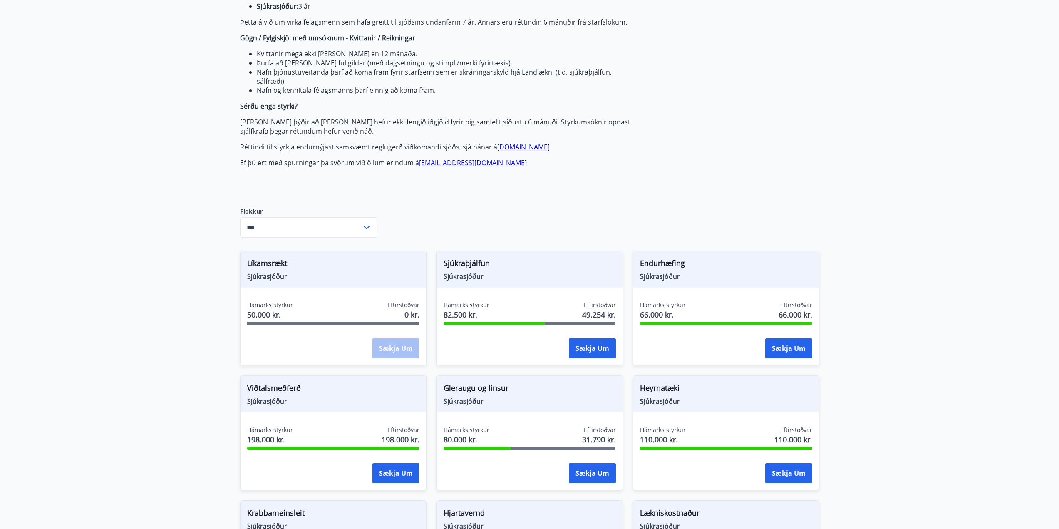
click at [321, 225] on input "***" at bounding box center [300, 227] width 121 height 20
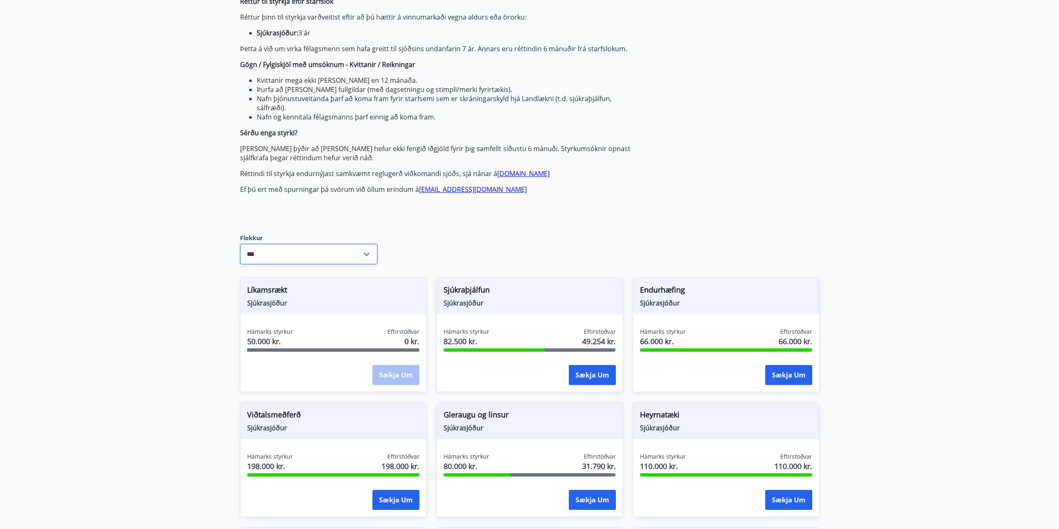
scroll to position [0, 0]
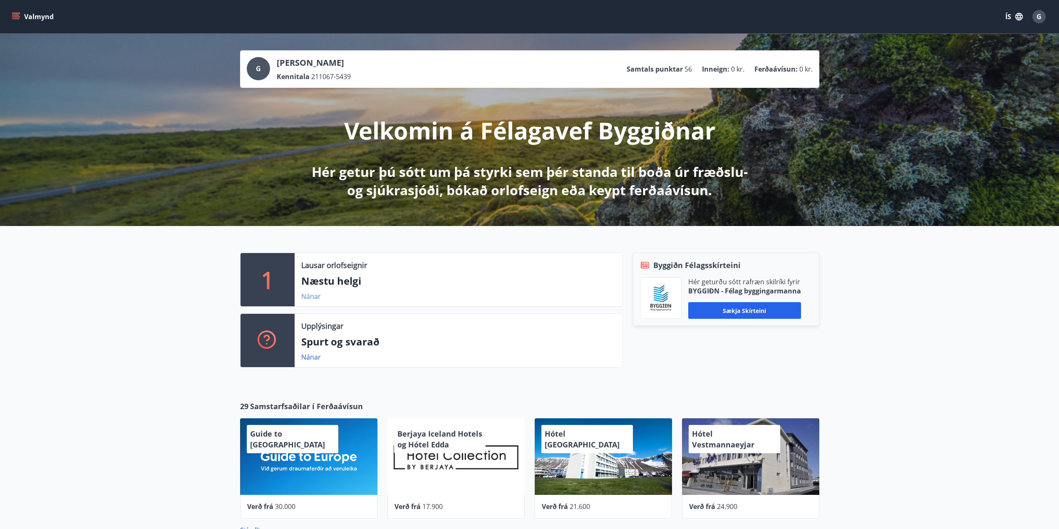
click at [312, 298] on link "Nánar" at bounding box center [311, 296] width 20 height 9
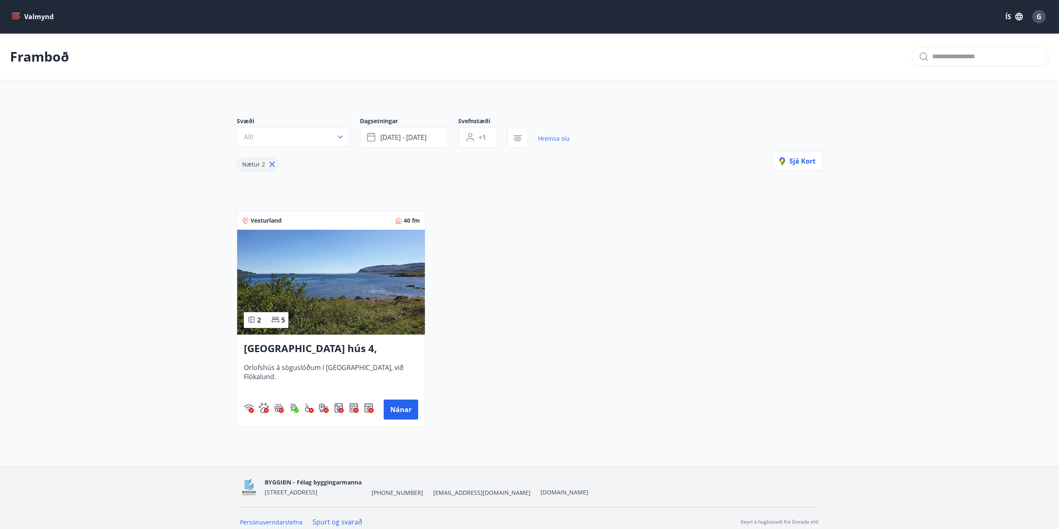
click at [25, 15] on button "Valmynd" at bounding box center [33, 16] width 47 height 15
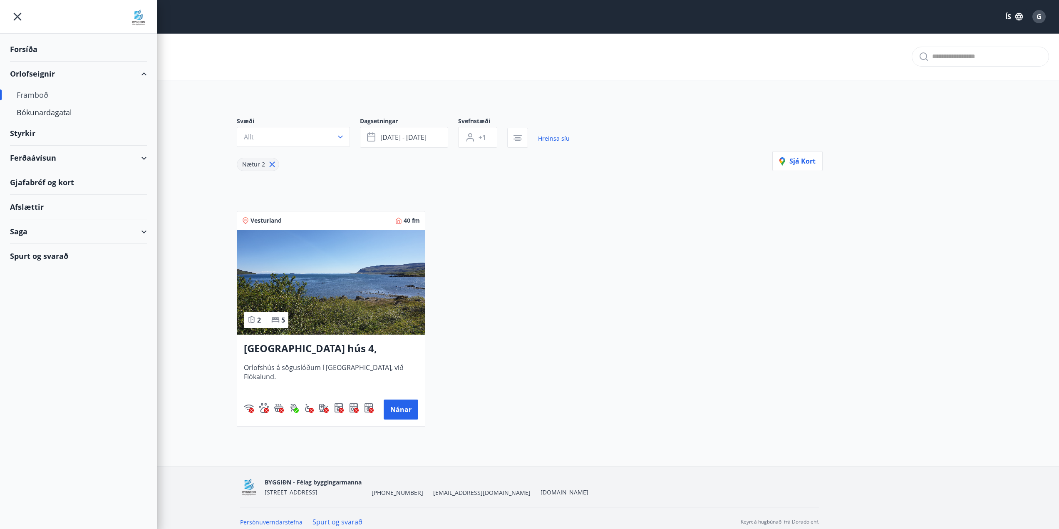
click at [36, 97] on div "Framboð" at bounding box center [79, 94] width 124 height 17
type input "*"
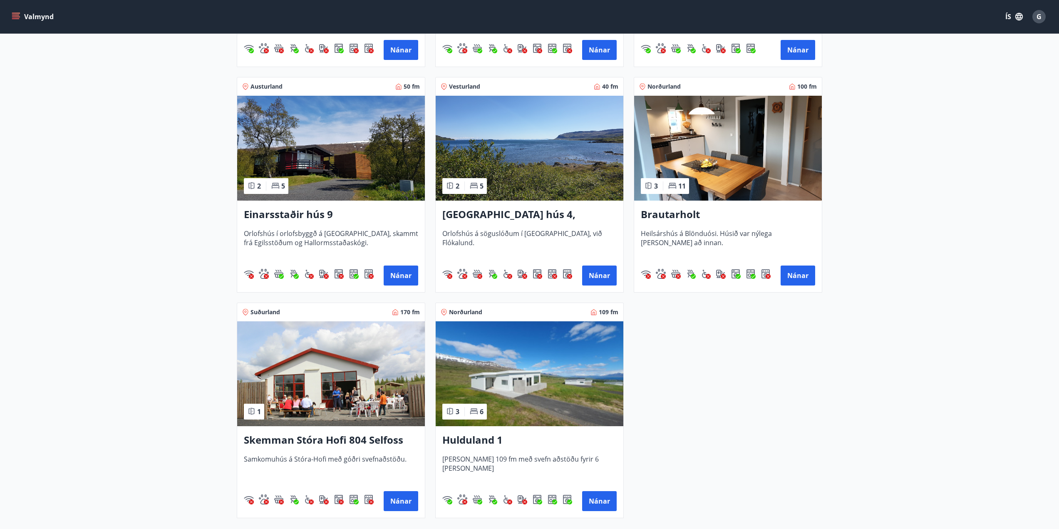
scroll to position [832, 0]
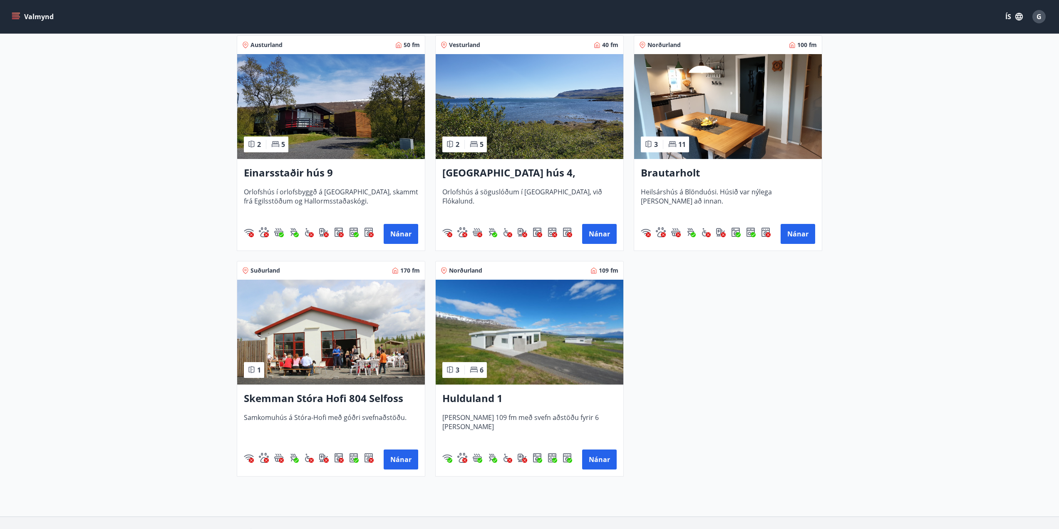
click at [337, 313] on img at bounding box center [331, 332] width 188 height 105
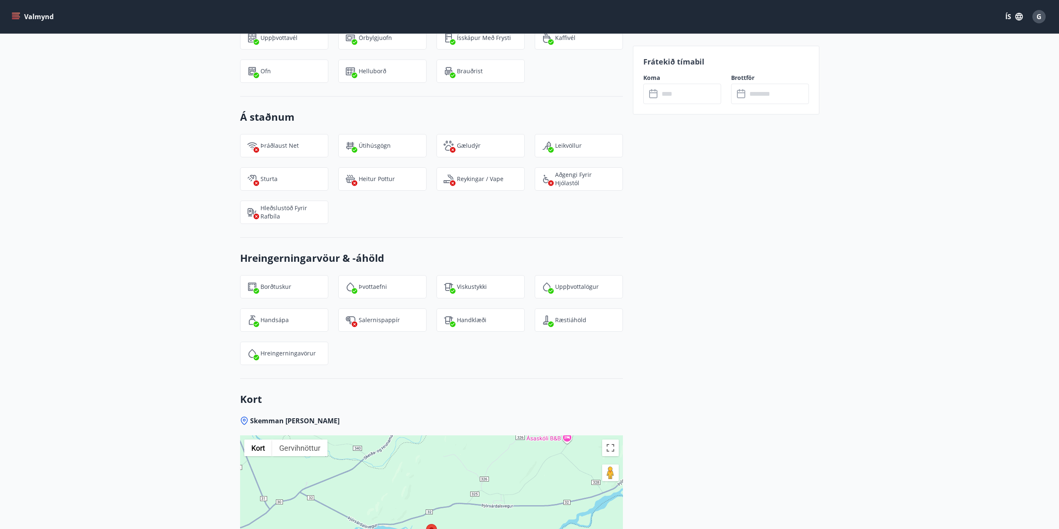
scroll to position [582, 0]
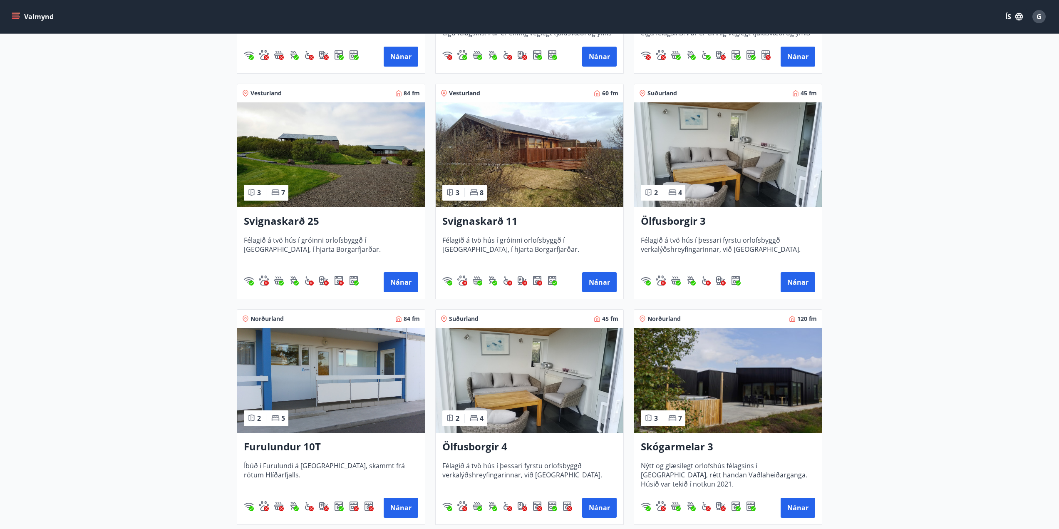
click at [782, 374] on img at bounding box center [728, 380] width 188 height 105
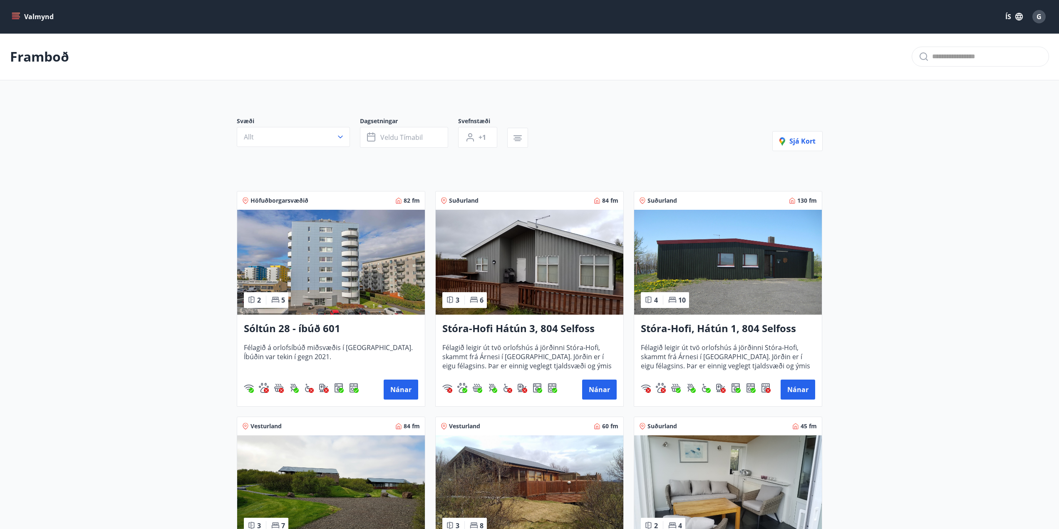
click at [515, 261] on img at bounding box center [530, 262] width 188 height 105
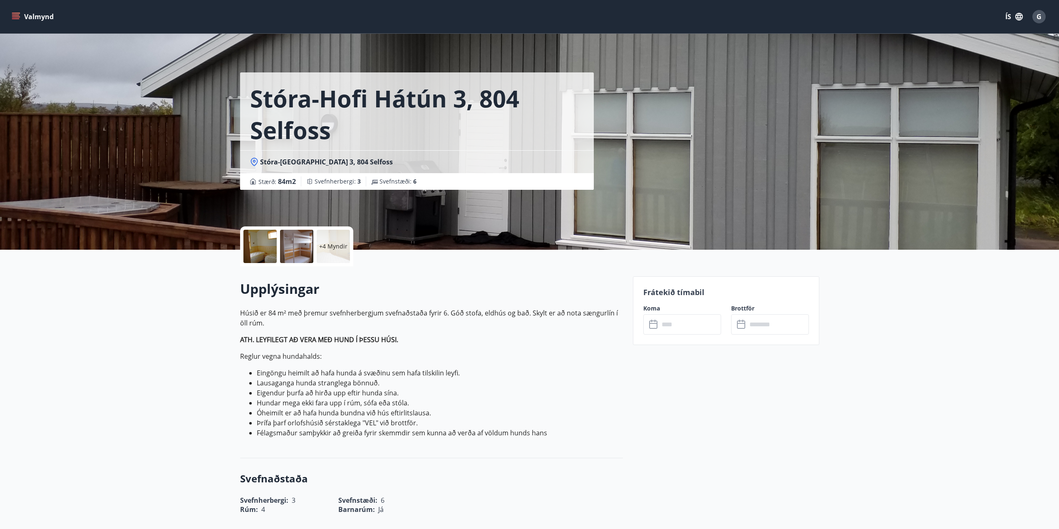
click at [267, 241] on div at bounding box center [259, 246] width 33 height 33
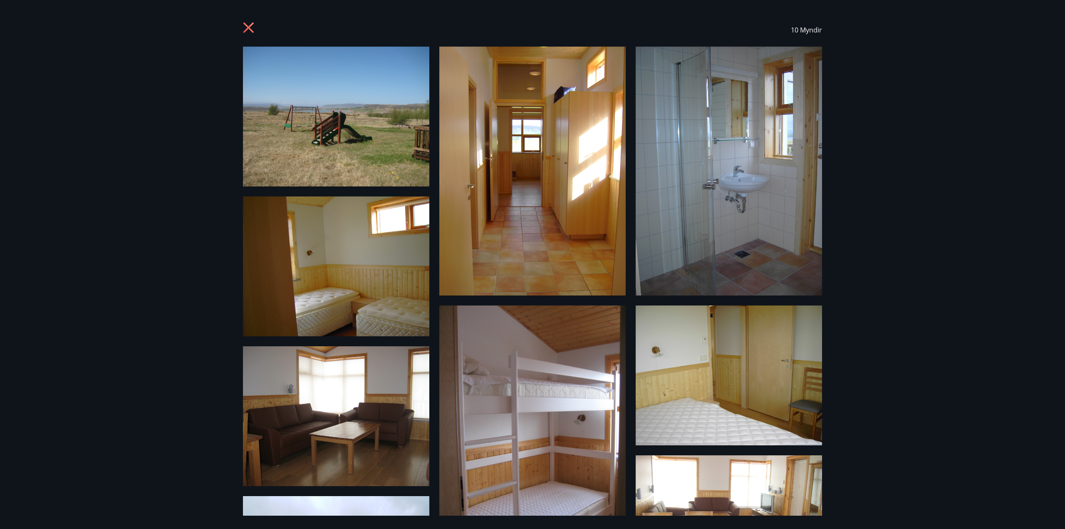
click at [250, 27] on icon at bounding box center [248, 27] width 10 height 10
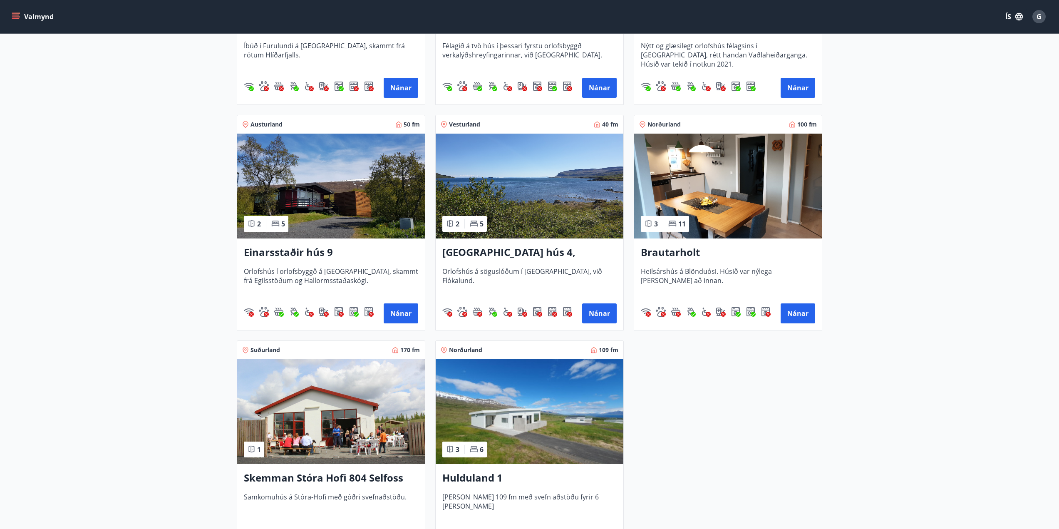
scroll to position [790, 0]
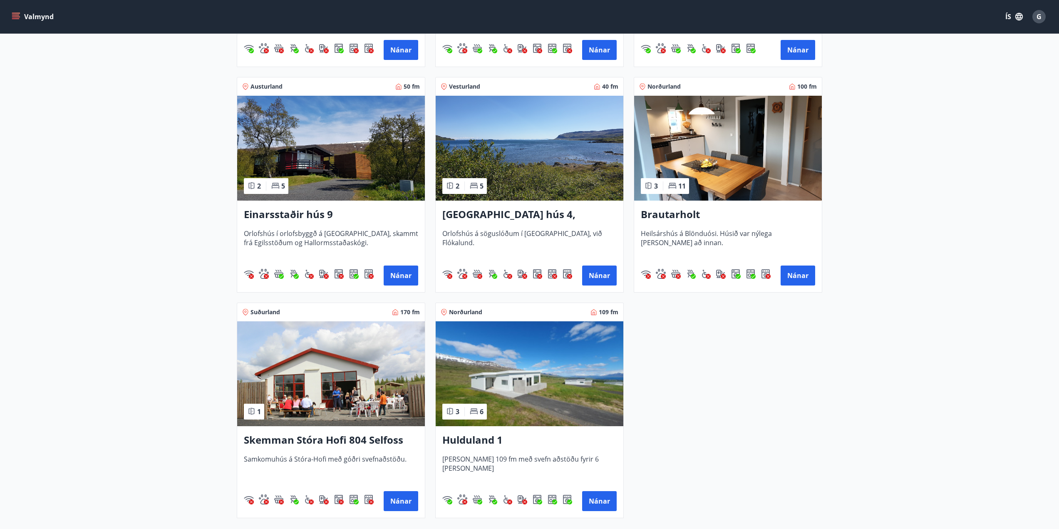
click at [552, 342] on img at bounding box center [530, 373] width 188 height 105
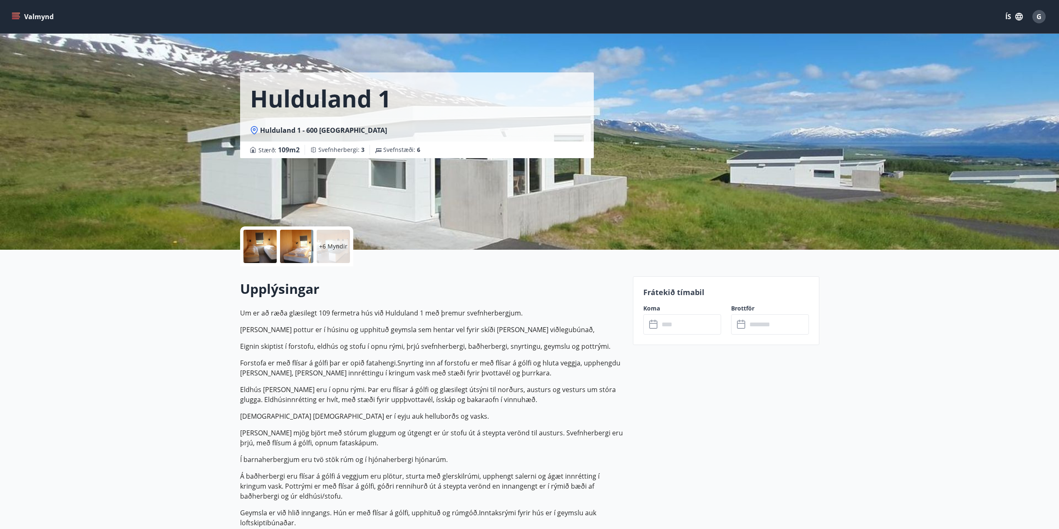
click at [257, 236] on div at bounding box center [259, 246] width 33 height 33
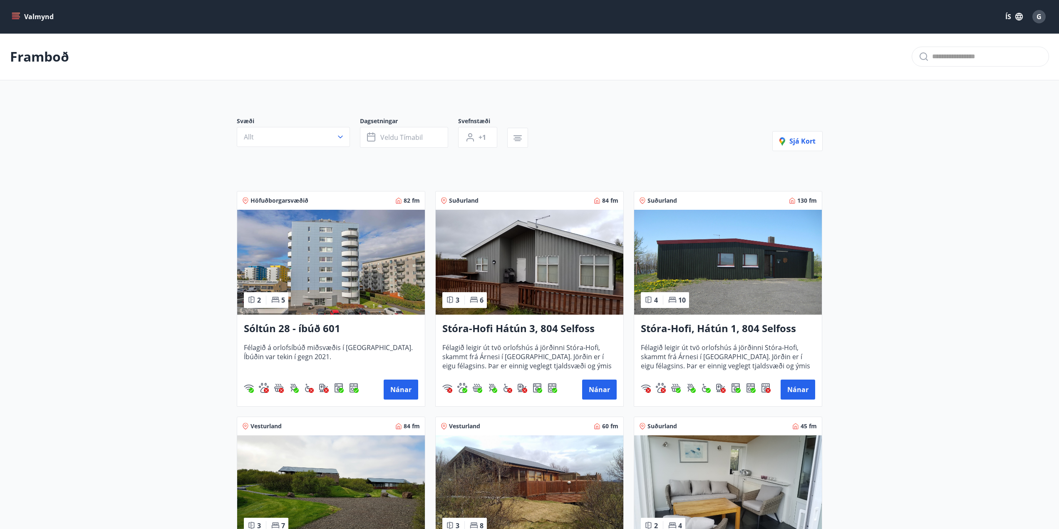
click at [1040, 15] on span "G" at bounding box center [1038, 16] width 5 height 9
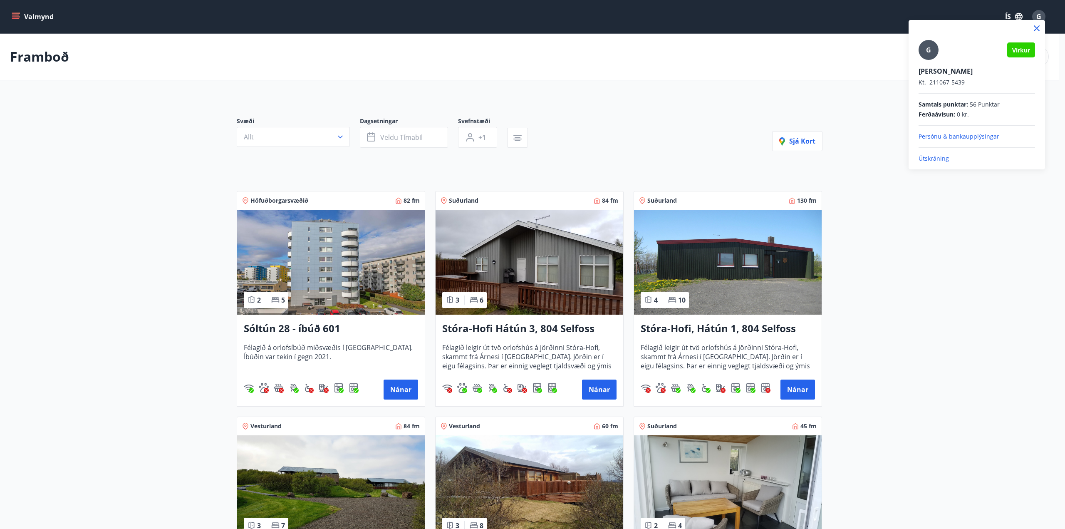
click at [981, 156] on p "Útskráning" at bounding box center [976, 158] width 116 height 8
click at [941, 156] on p "Útskráning" at bounding box center [976, 158] width 116 height 8
